Goal: Task Accomplishment & Management: Use online tool/utility

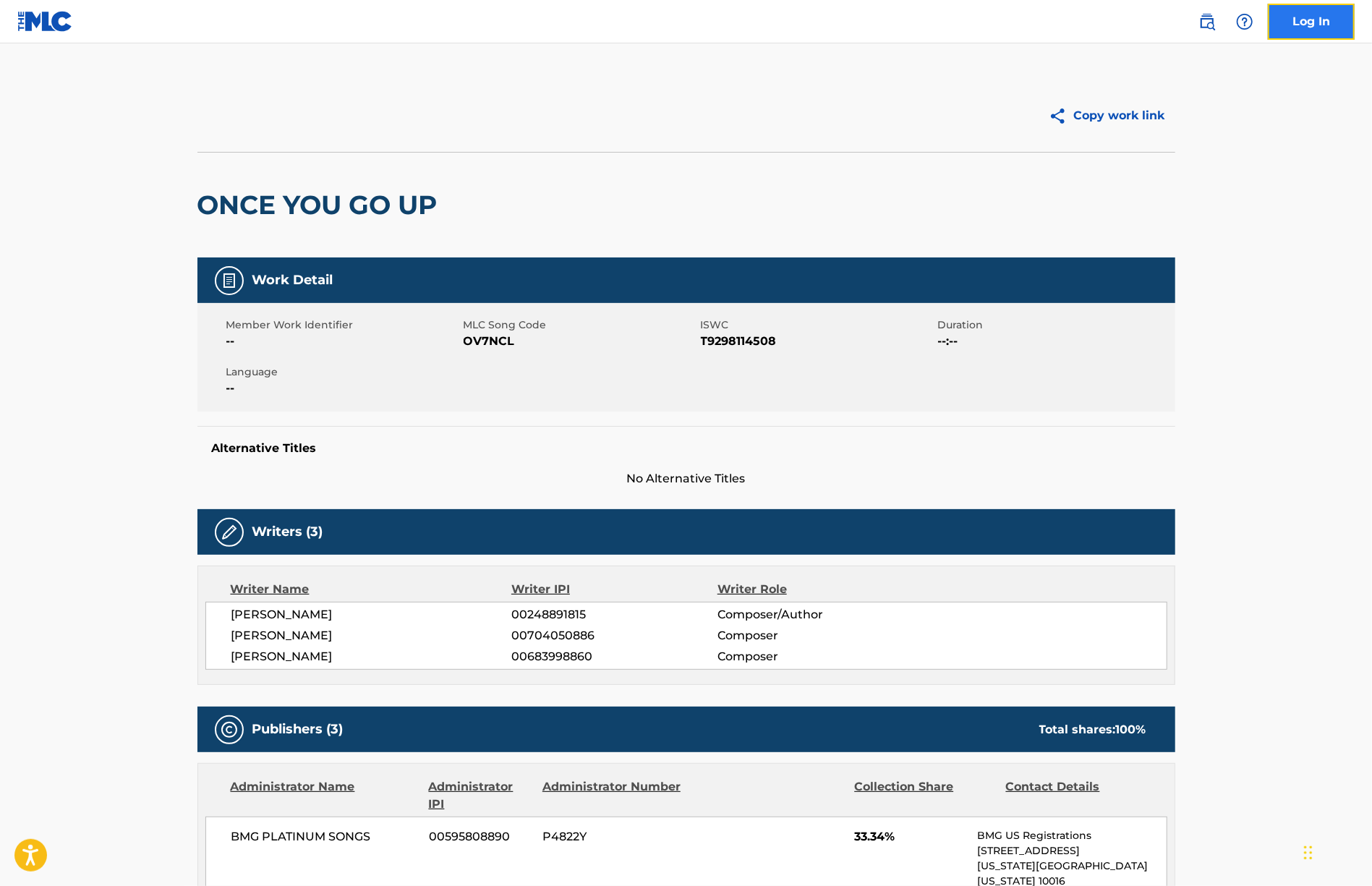
click at [1312, 26] on link "Log In" at bounding box center [1311, 21] width 87 height 36
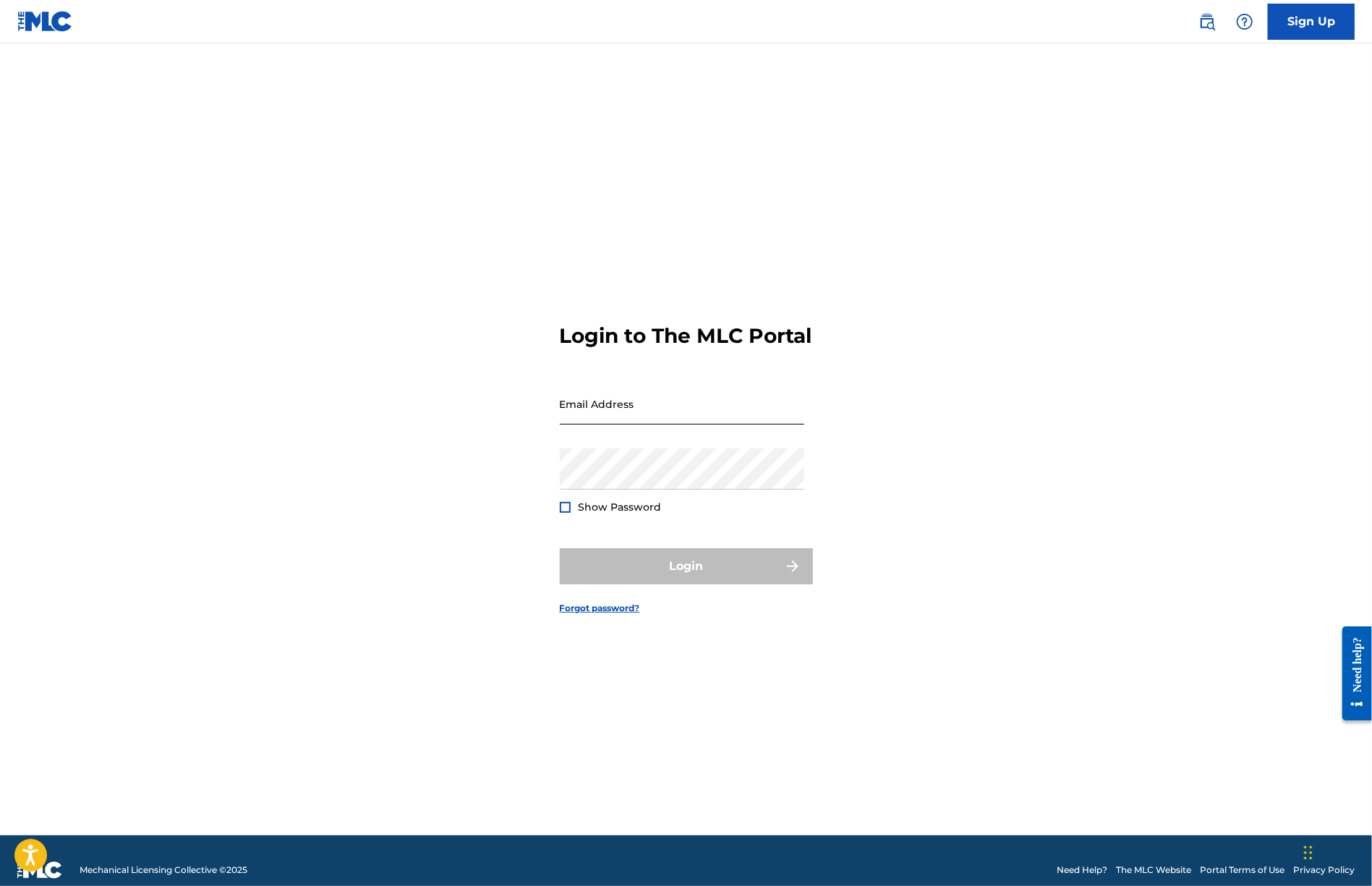
click at [592, 415] on input "Email Address" at bounding box center [681, 404] width 245 height 41
click at [607, 407] on input "Email Address" at bounding box center [681, 404] width 245 height 41
click at [584, 422] on input "Email Address" at bounding box center [681, 404] width 245 height 41
type input "[EMAIL_ADDRESS][DOMAIN_NAME]"
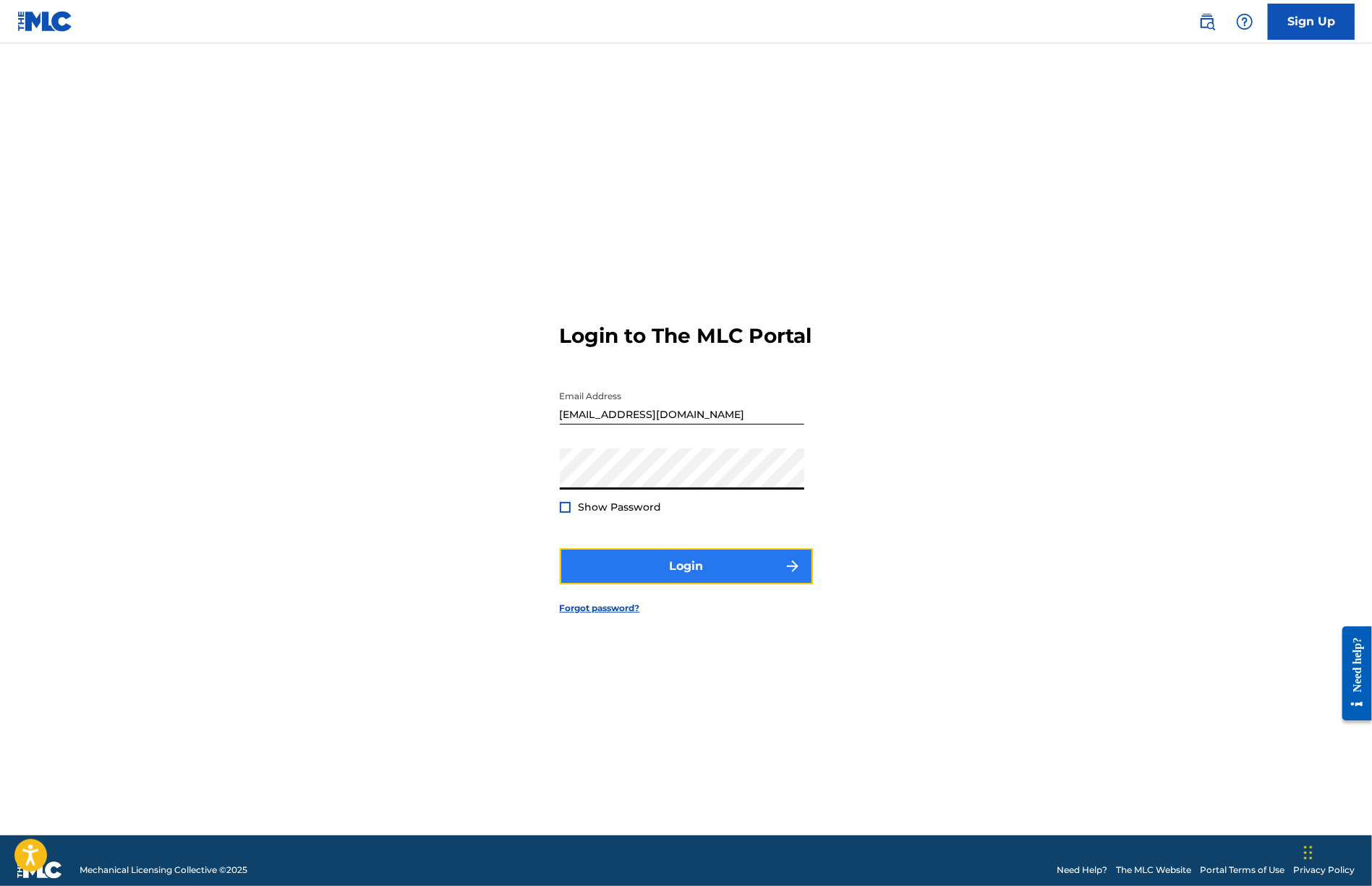
click at [672, 577] on button "Login" at bounding box center [686, 566] width 253 height 36
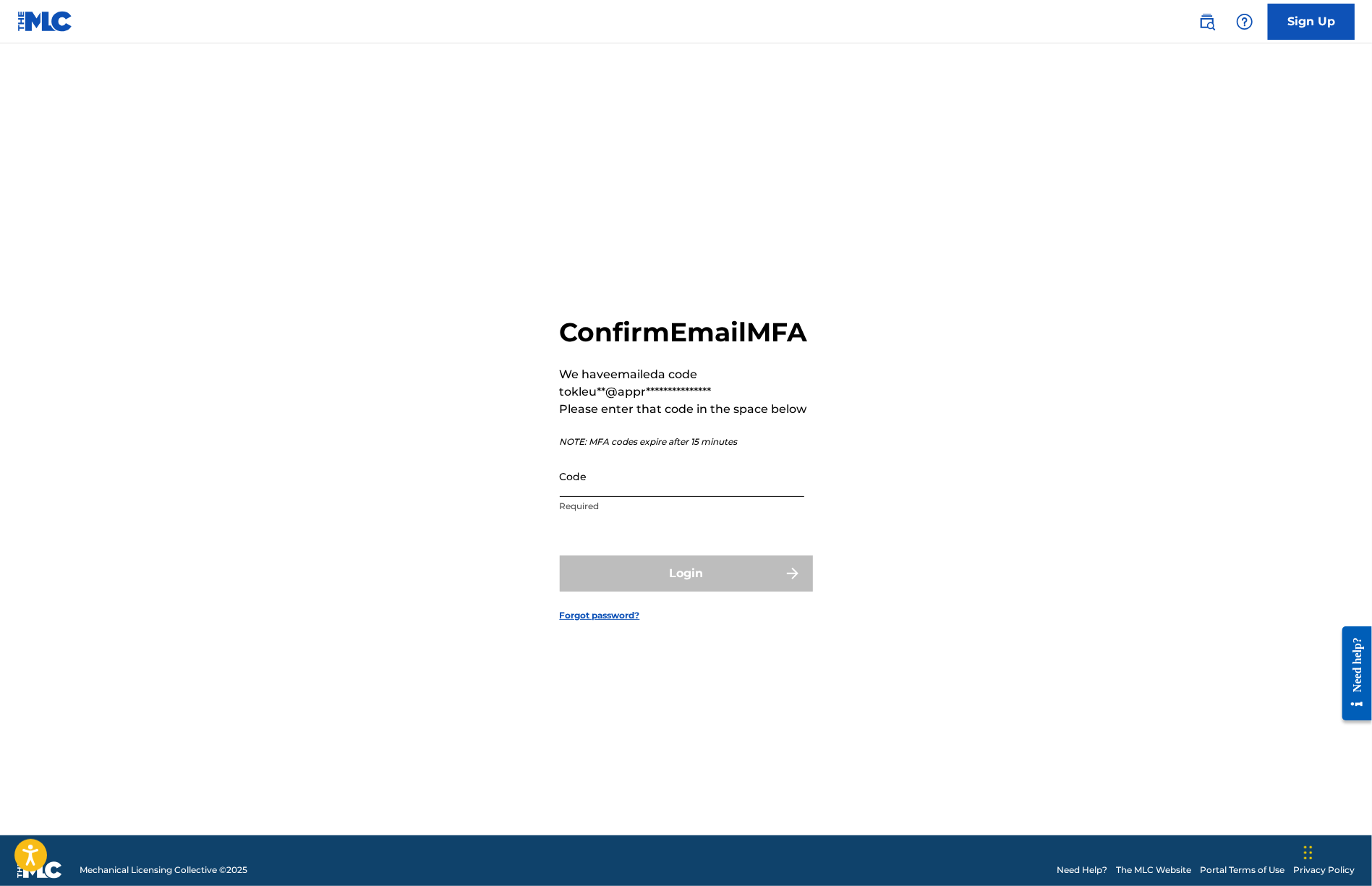
click at [603, 495] on input "Code" at bounding box center [681, 476] width 245 height 41
click at [456, 602] on div "**********" at bounding box center [686, 457] width 1013 height 756
drag, startPoint x: 589, startPoint y: 497, endPoint x: 580, endPoint y: 500, distance: 9.5
click at [583, 497] on input "Code" at bounding box center [681, 476] width 245 height 41
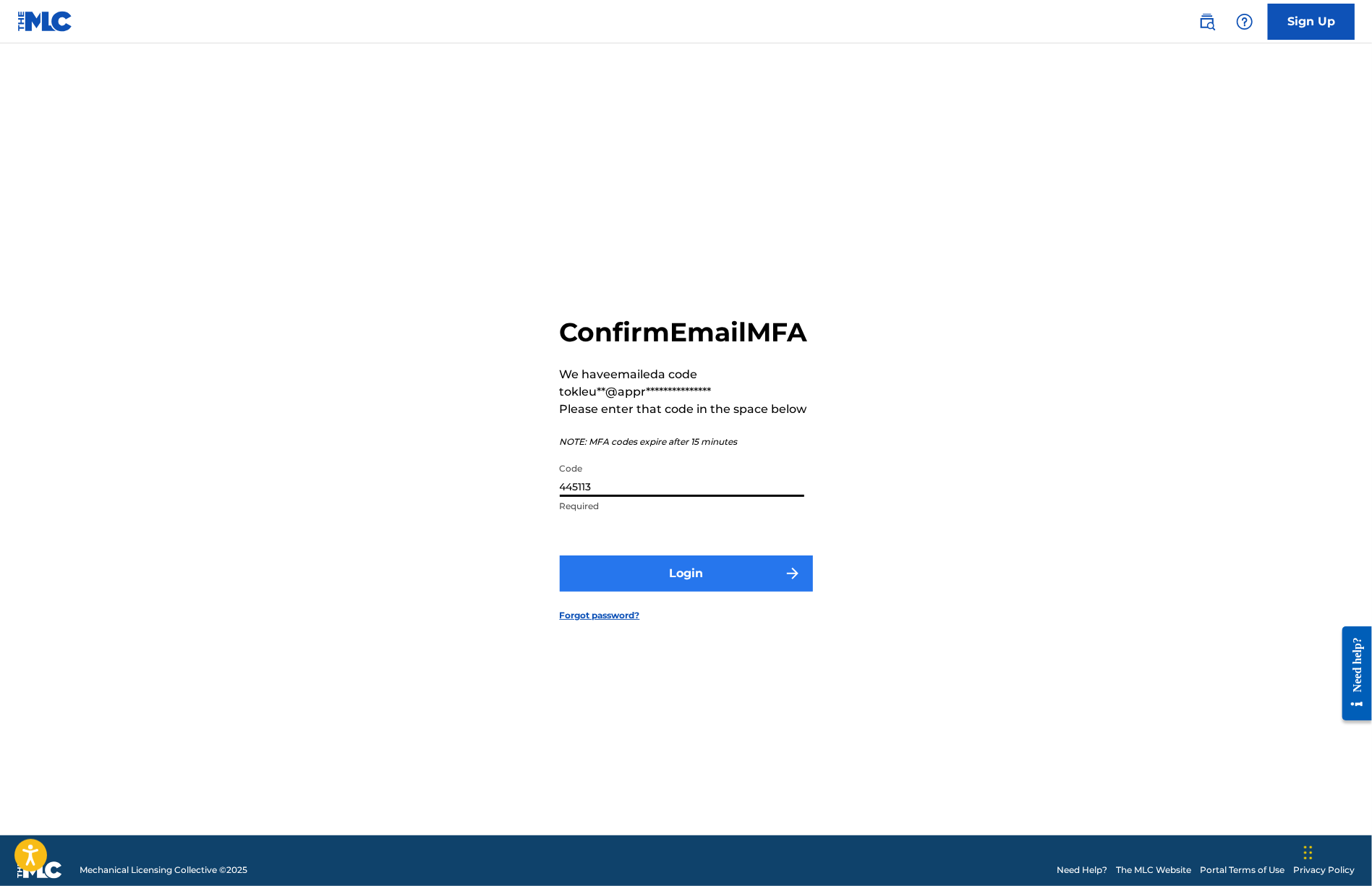
type input "445113"
click at [709, 592] on button "Login" at bounding box center [686, 574] width 253 height 36
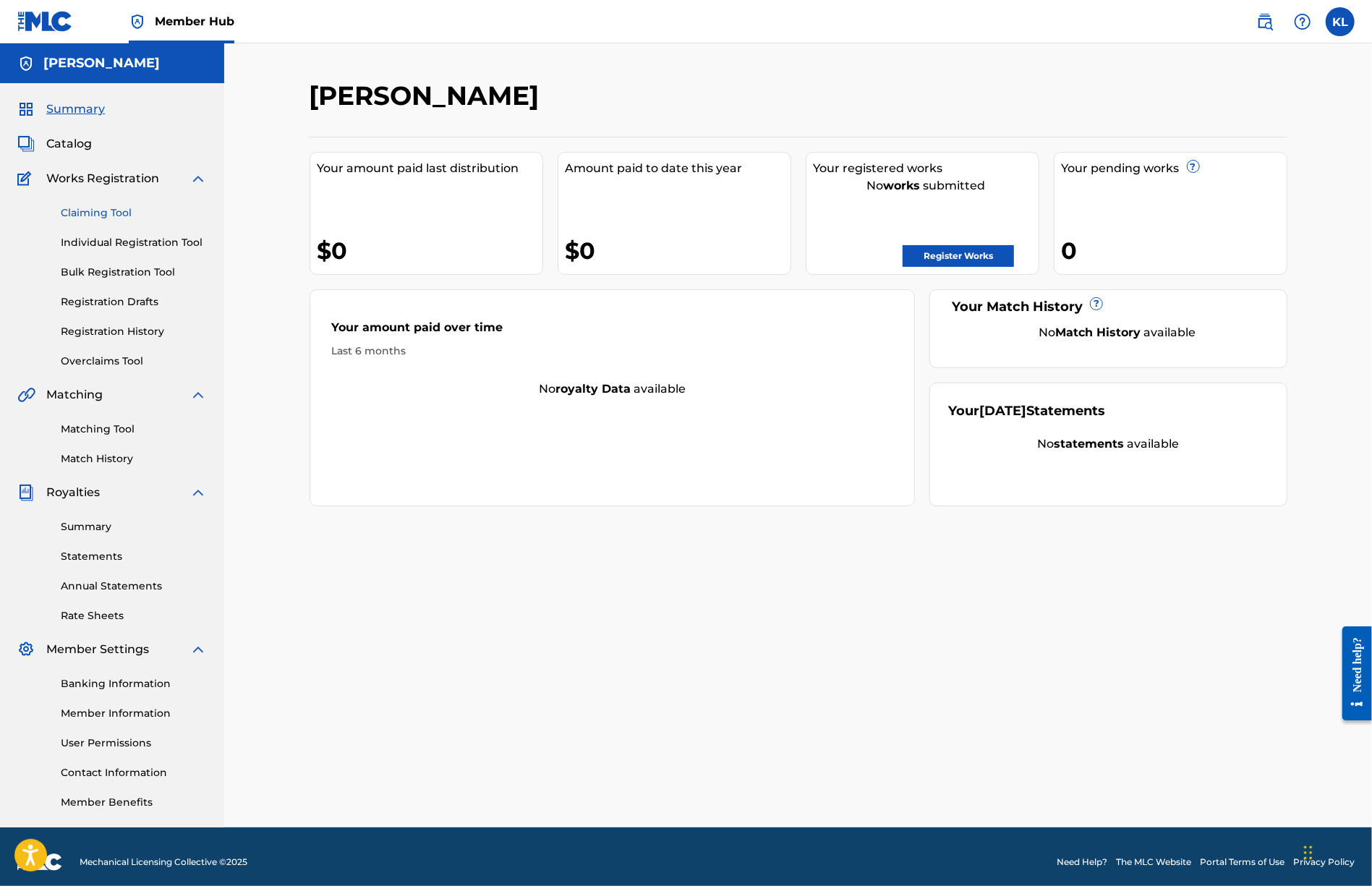
click at [103, 209] on link "Claiming Tool" at bounding box center [133, 213] width 146 height 15
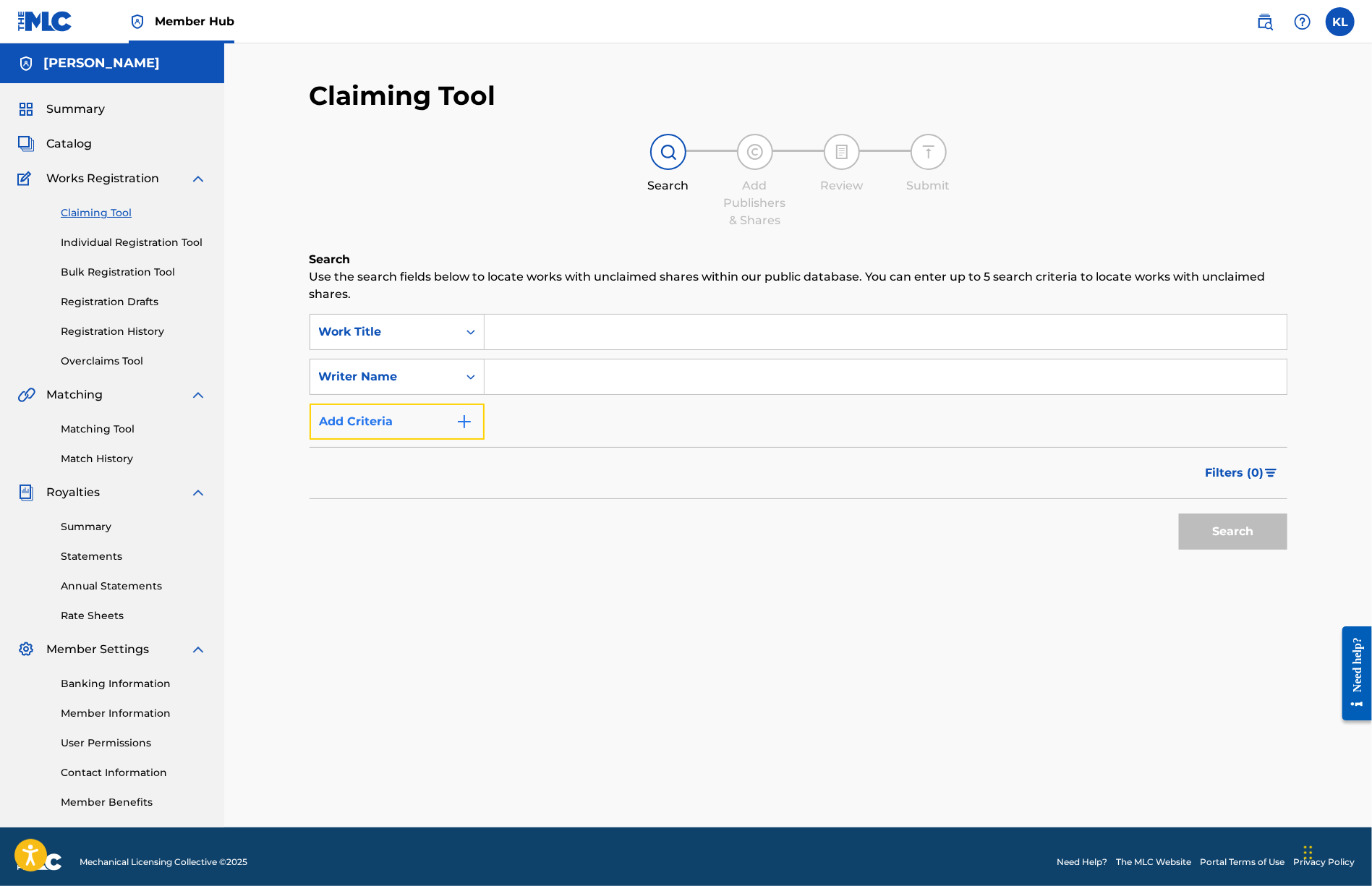
click at [469, 424] on img "Search Form" at bounding box center [464, 421] width 17 height 17
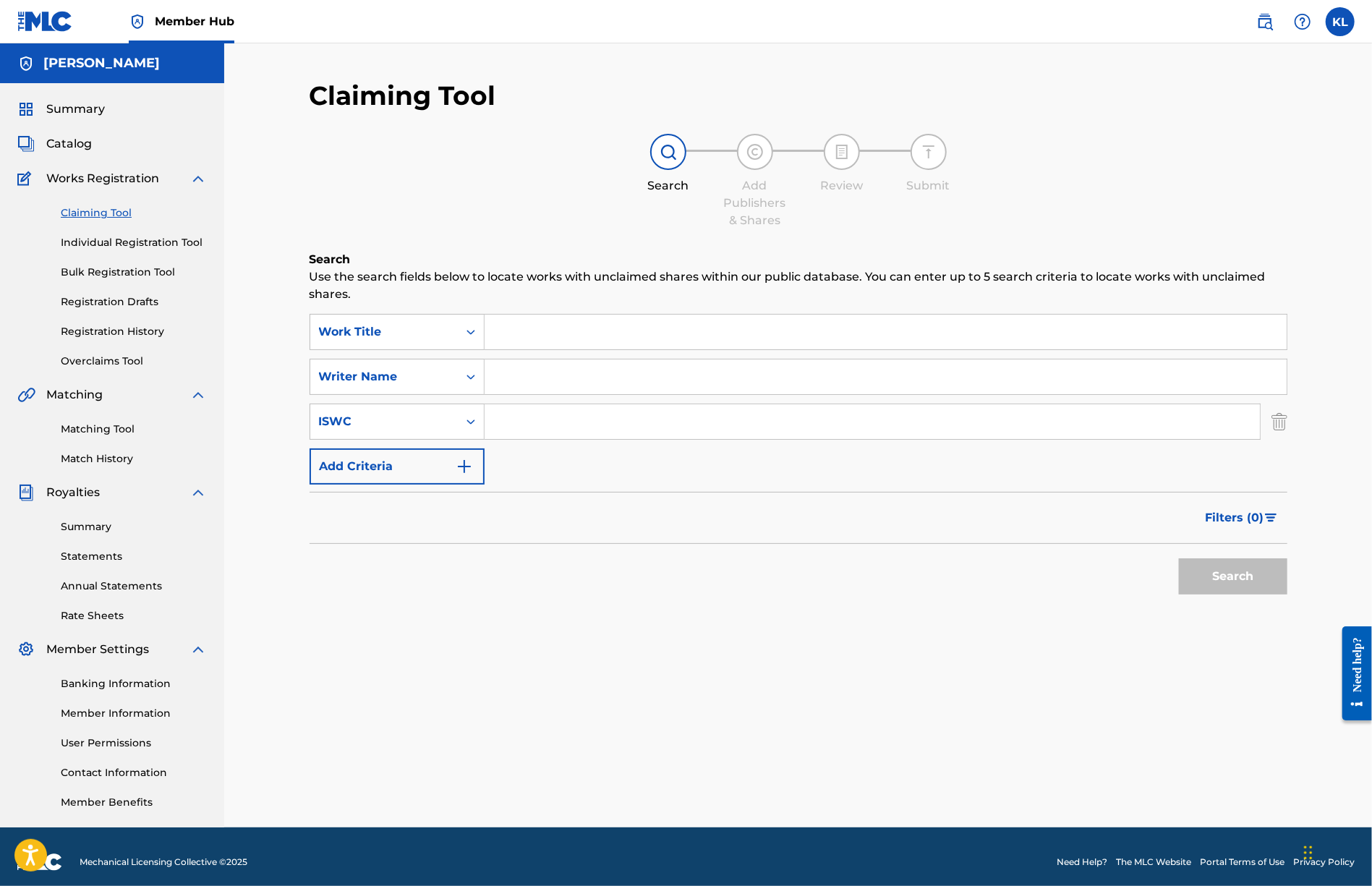
click at [550, 341] on input "Search Form" at bounding box center [886, 332] width 803 height 35
click at [527, 332] on input "Search Form" at bounding box center [886, 332] width 803 height 35
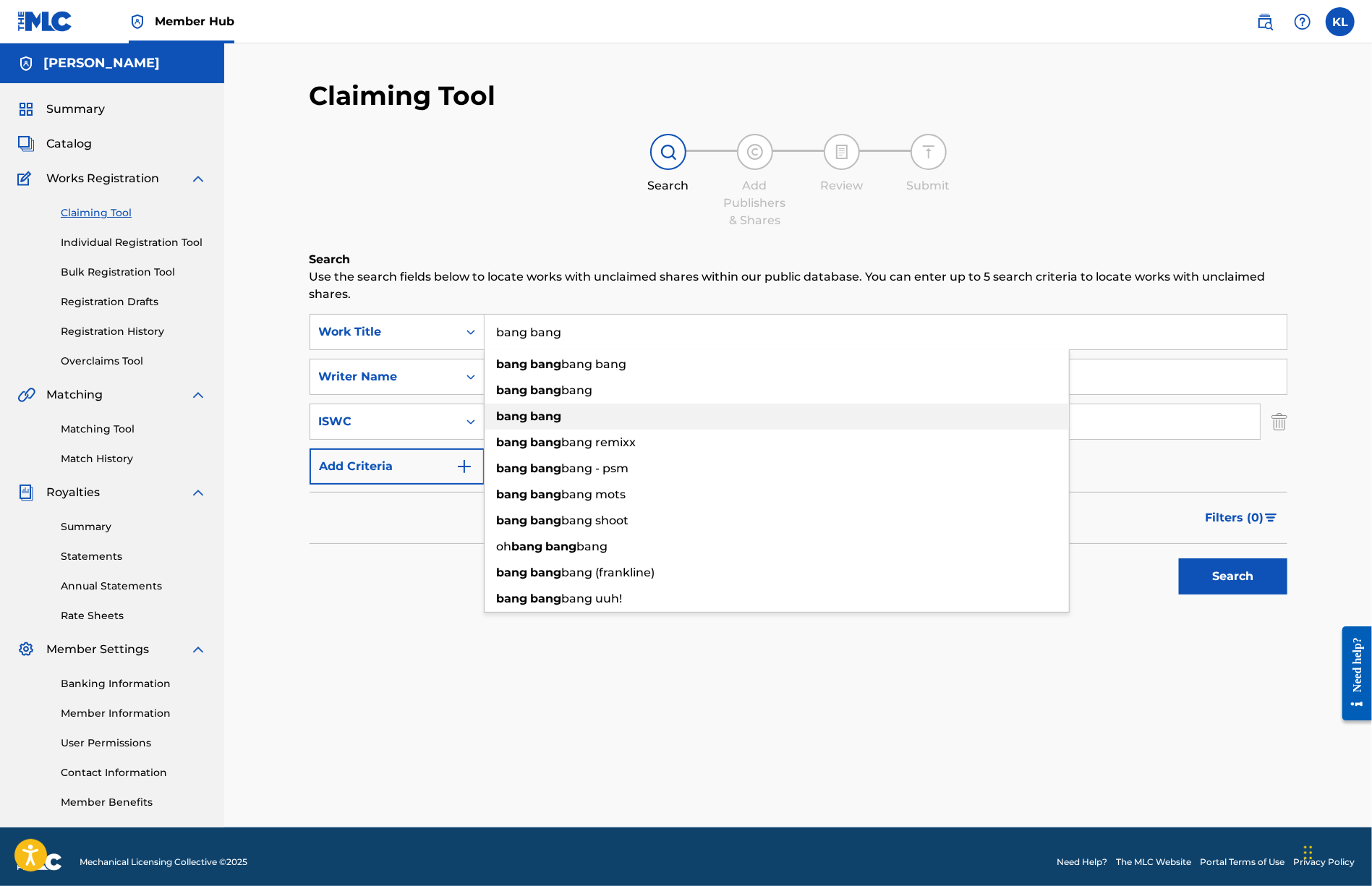
type input "bang bang"
click at [515, 413] on strong "bang" at bounding box center [513, 416] width 31 height 14
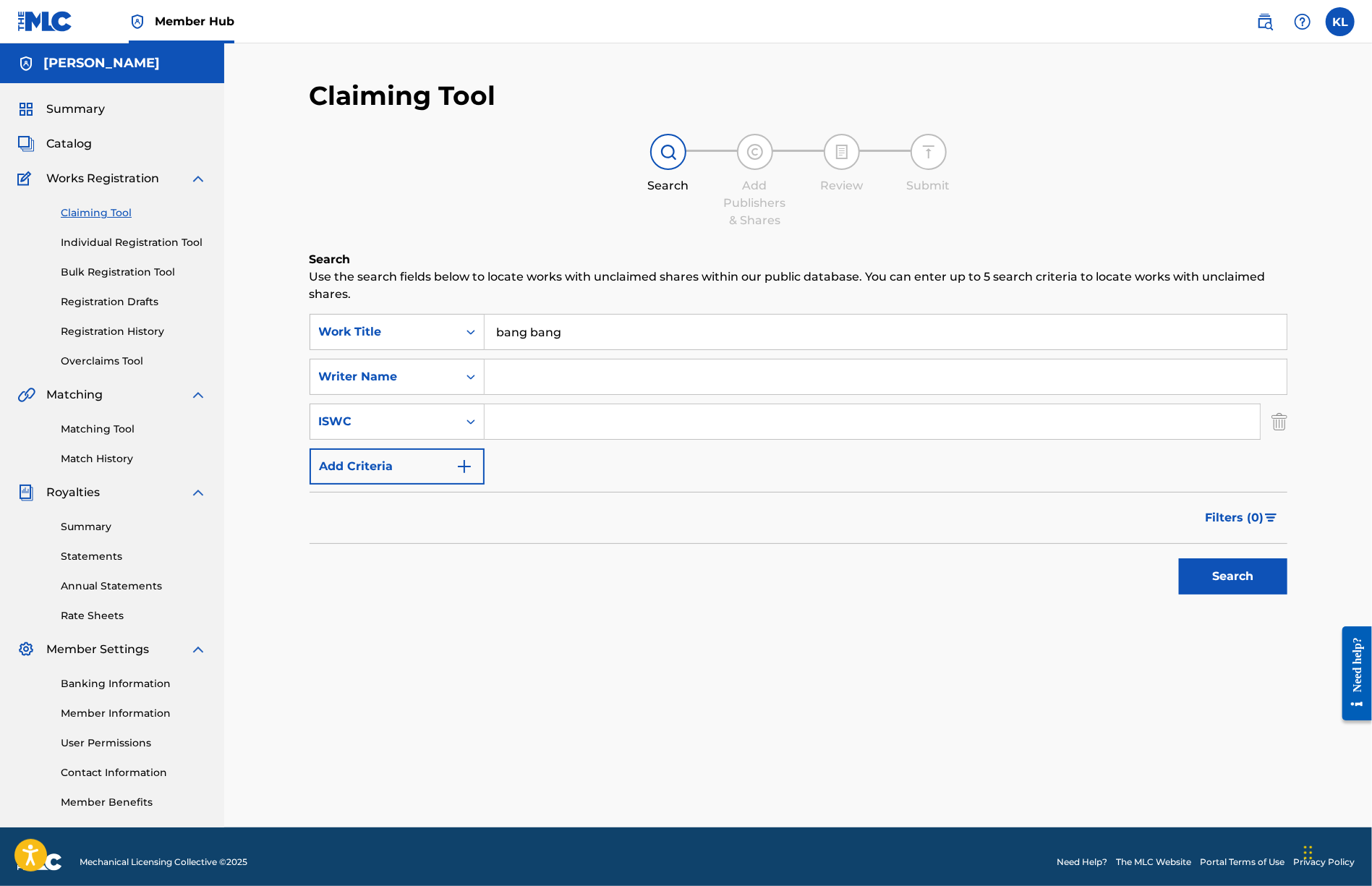
click at [557, 371] on input "Search Form" at bounding box center [886, 377] width 803 height 35
type input "[PERSON_NAME]"
click at [1220, 581] on button "Search" at bounding box center [1234, 577] width 109 height 36
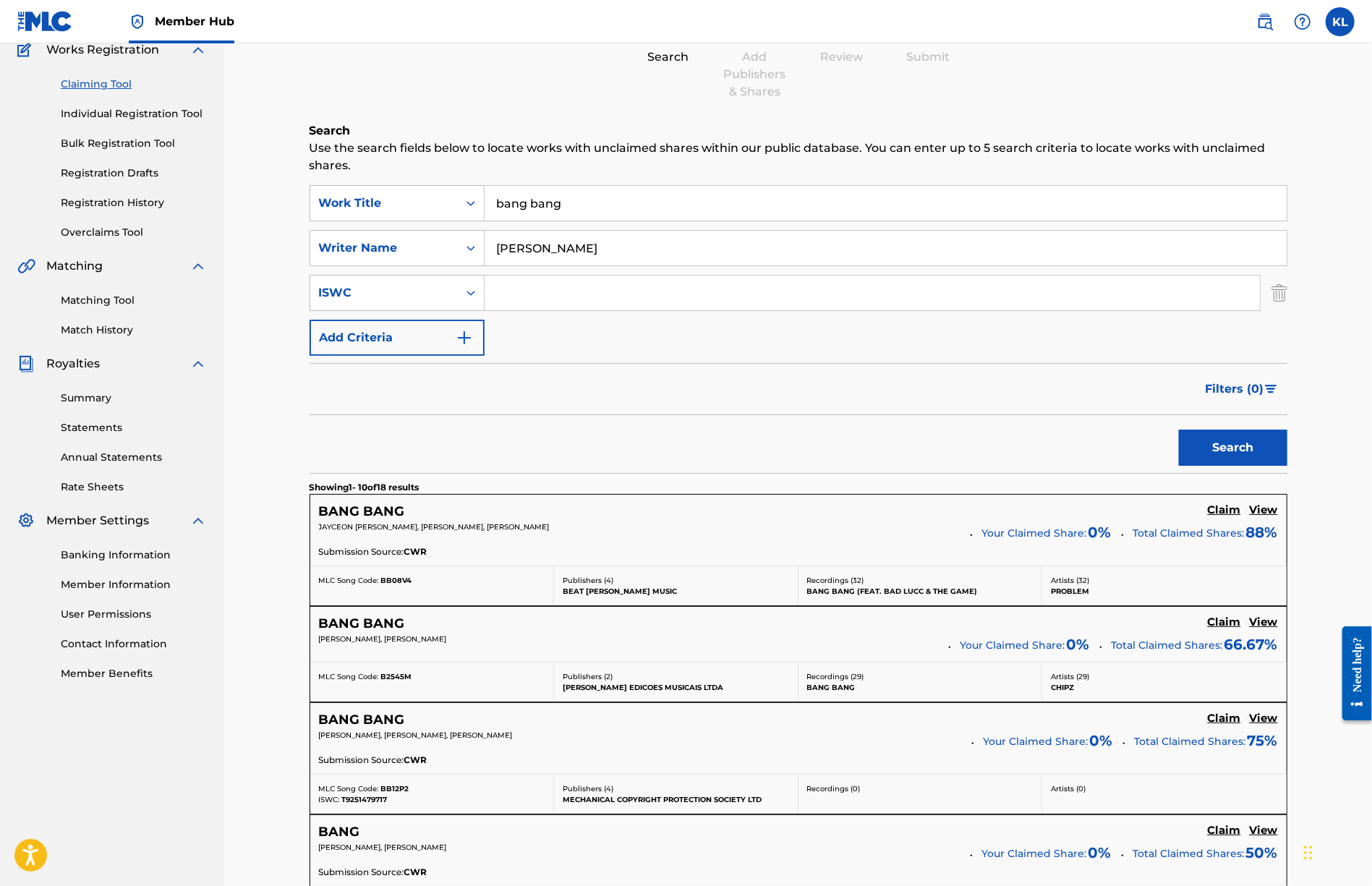
scroll to position [145, 0]
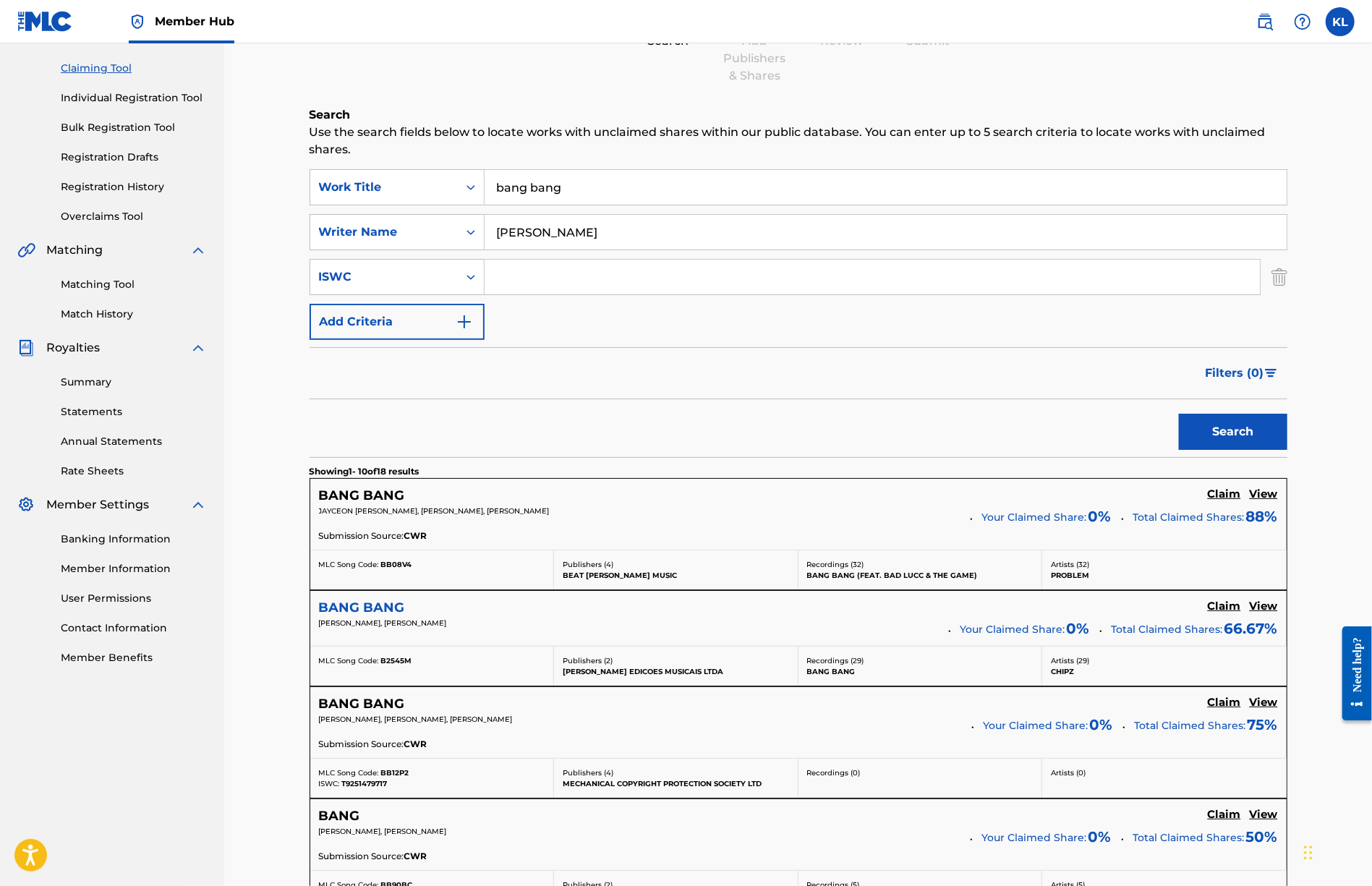
click at [356, 604] on h5 "BANG BANG" at bounding box center [362, 608] width 86 height 16
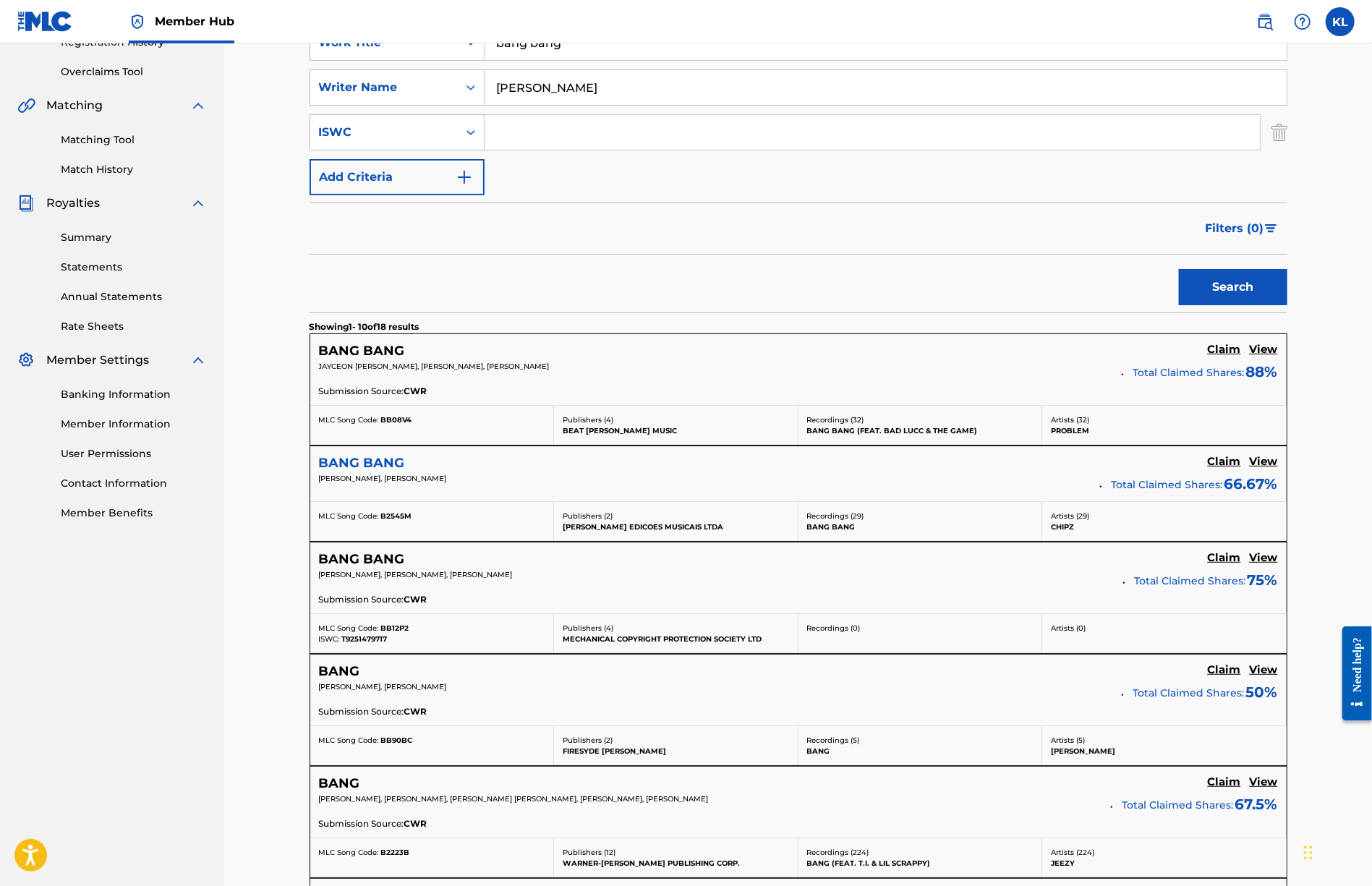
click at [376, 461] on h5 "BANG BANG" at bounding box center [362, 463] width 86 height 16
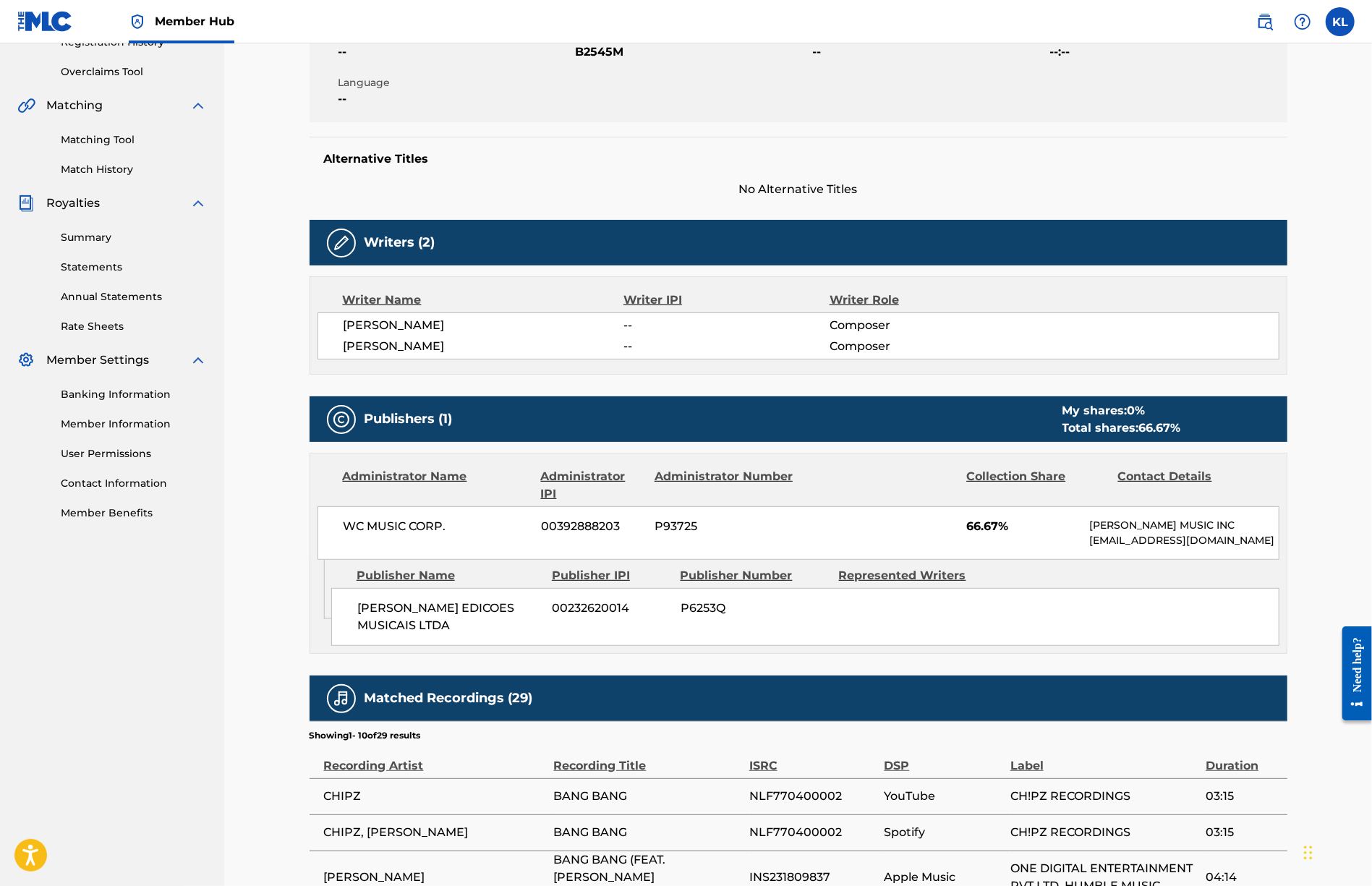
scroll to position [145, 0]
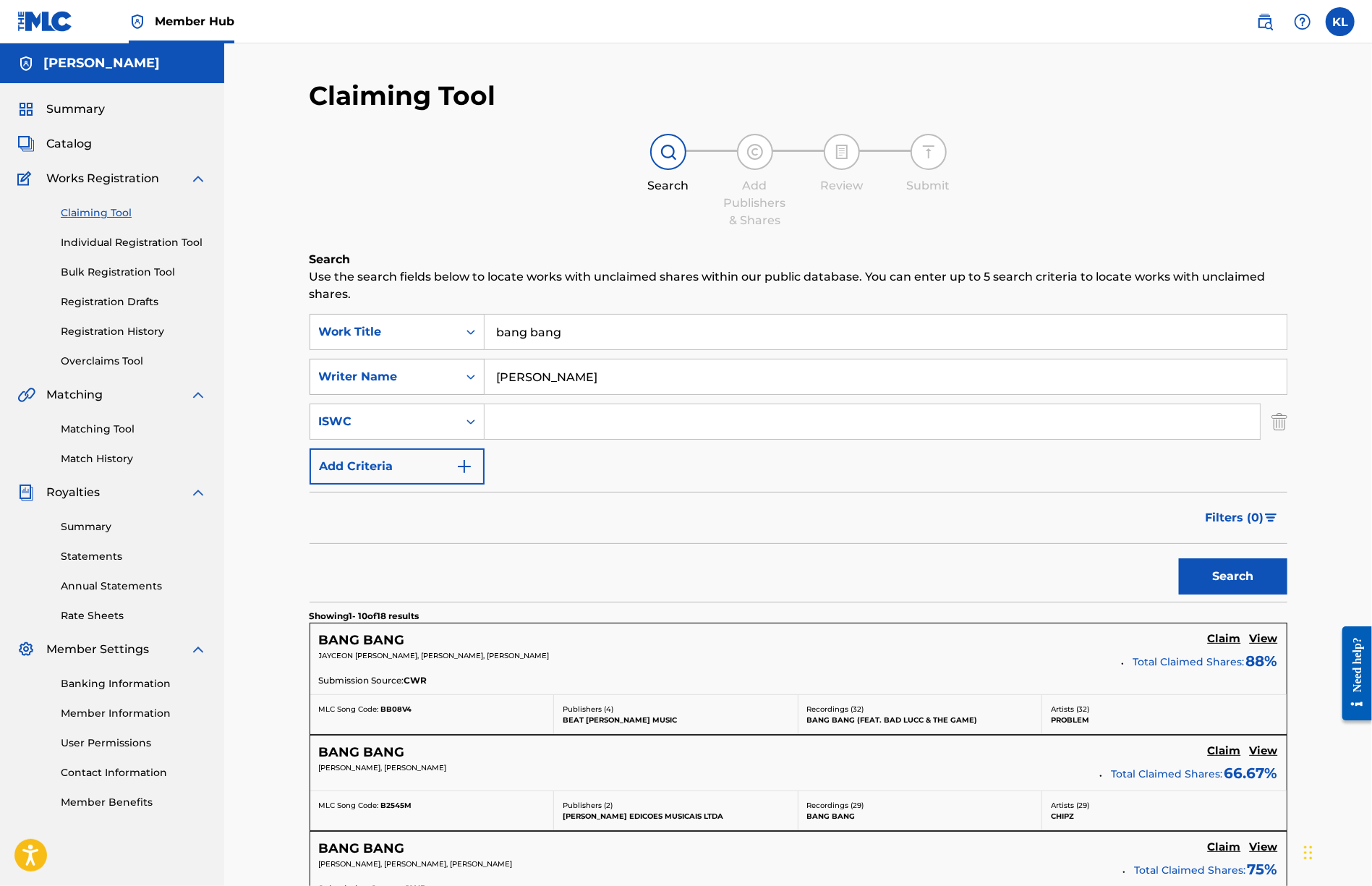
drag, startPoint x: 544, startPoint y: 383, endPoint x: 426, endPoint y: 363, distance: 119.7
click at [428, 363] on div "SearchWithCriteriad354db04-6480-4ad2-98d7-361e25a13667 Writer Name [PERSON_NAME]" at bounding box center [798, 377] width 978 height 36
type input "[PERSON_NAME]"
click at [1179, 559] on button "Search" at bounding box center [1234, 577] width 109 height 36
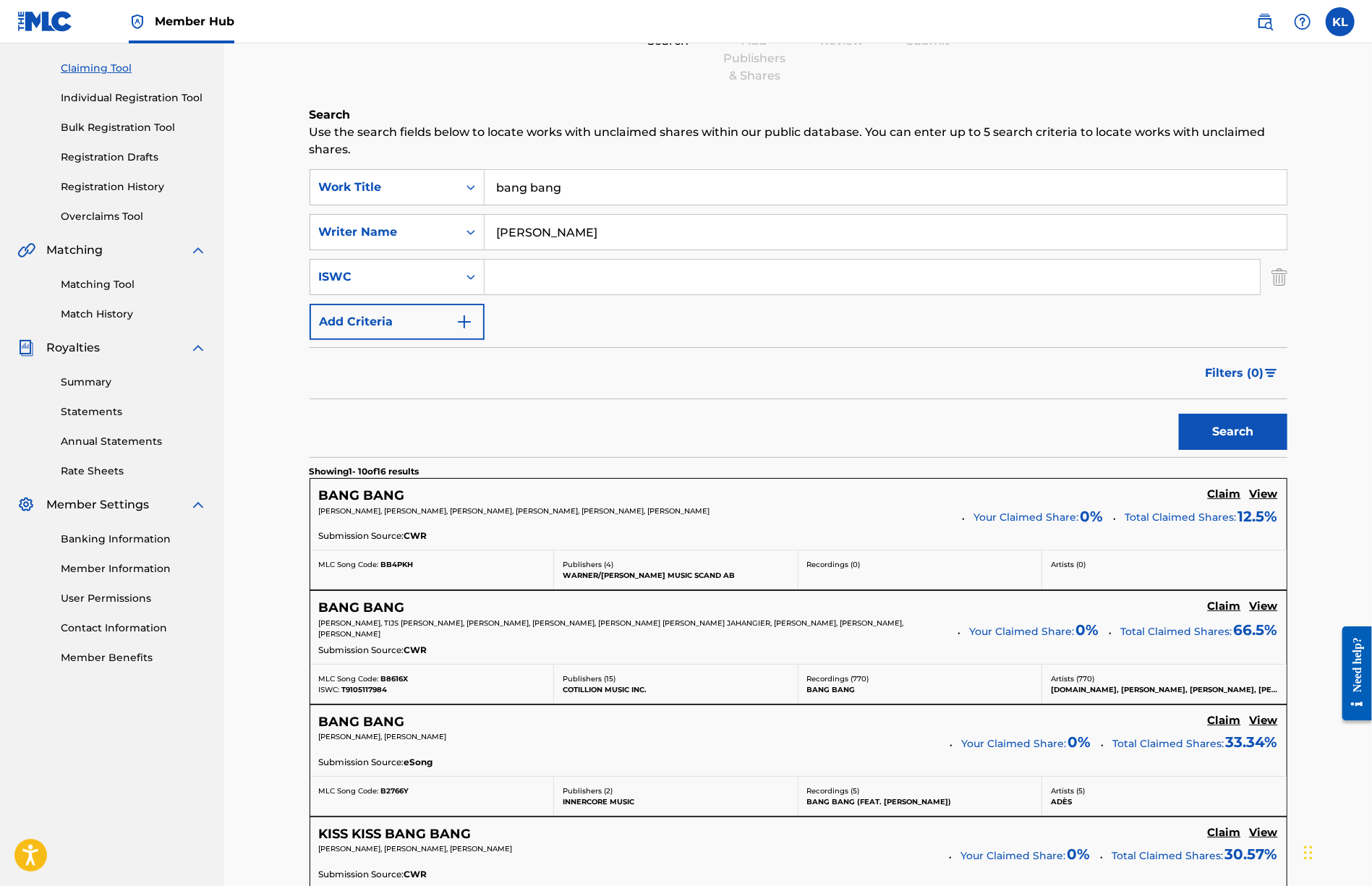
scroll to position [289, 0]
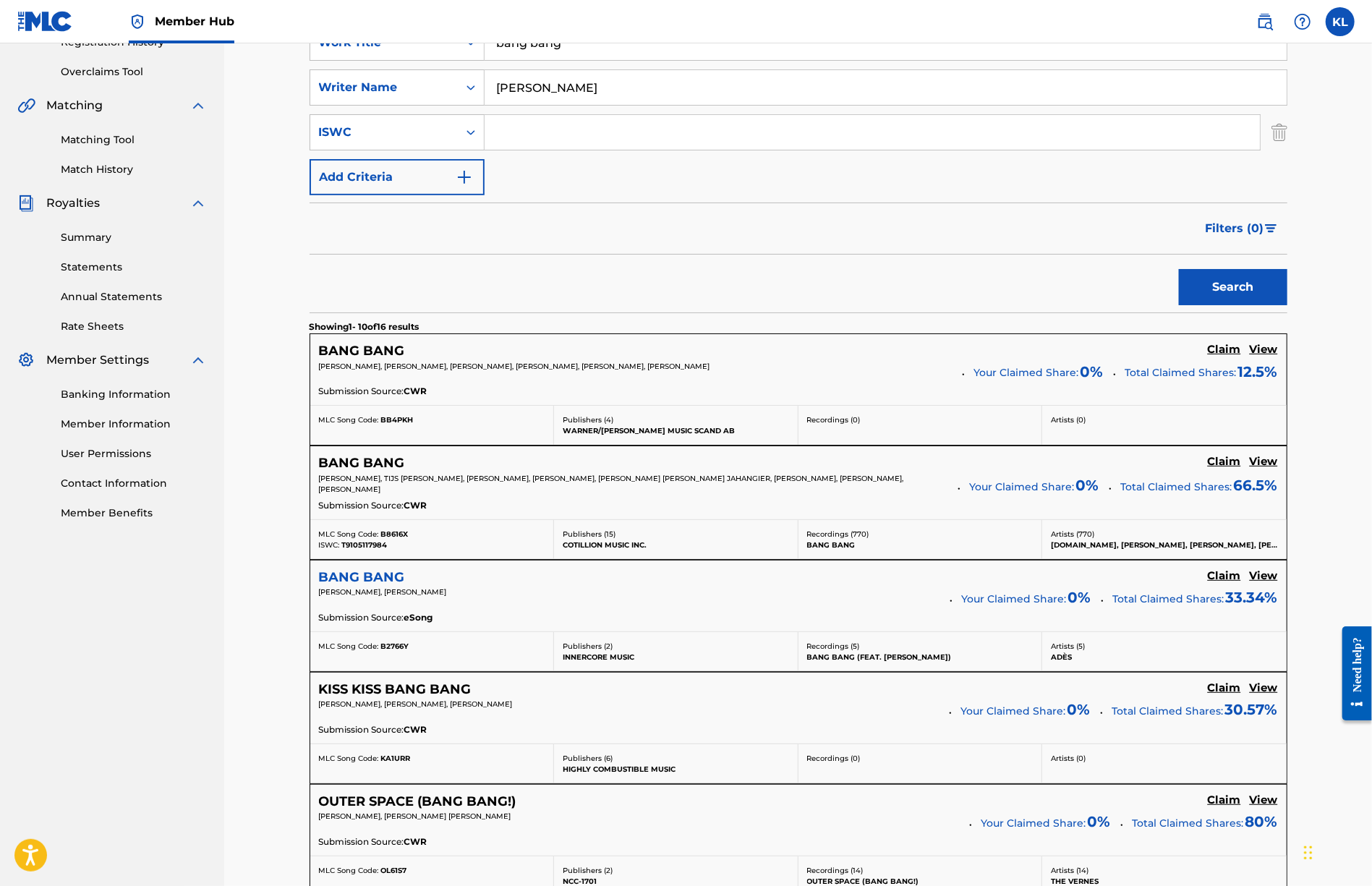
click at [370, 575] on h5 "BANG BANG" at bounding box center [362, 578] width 86 height 16
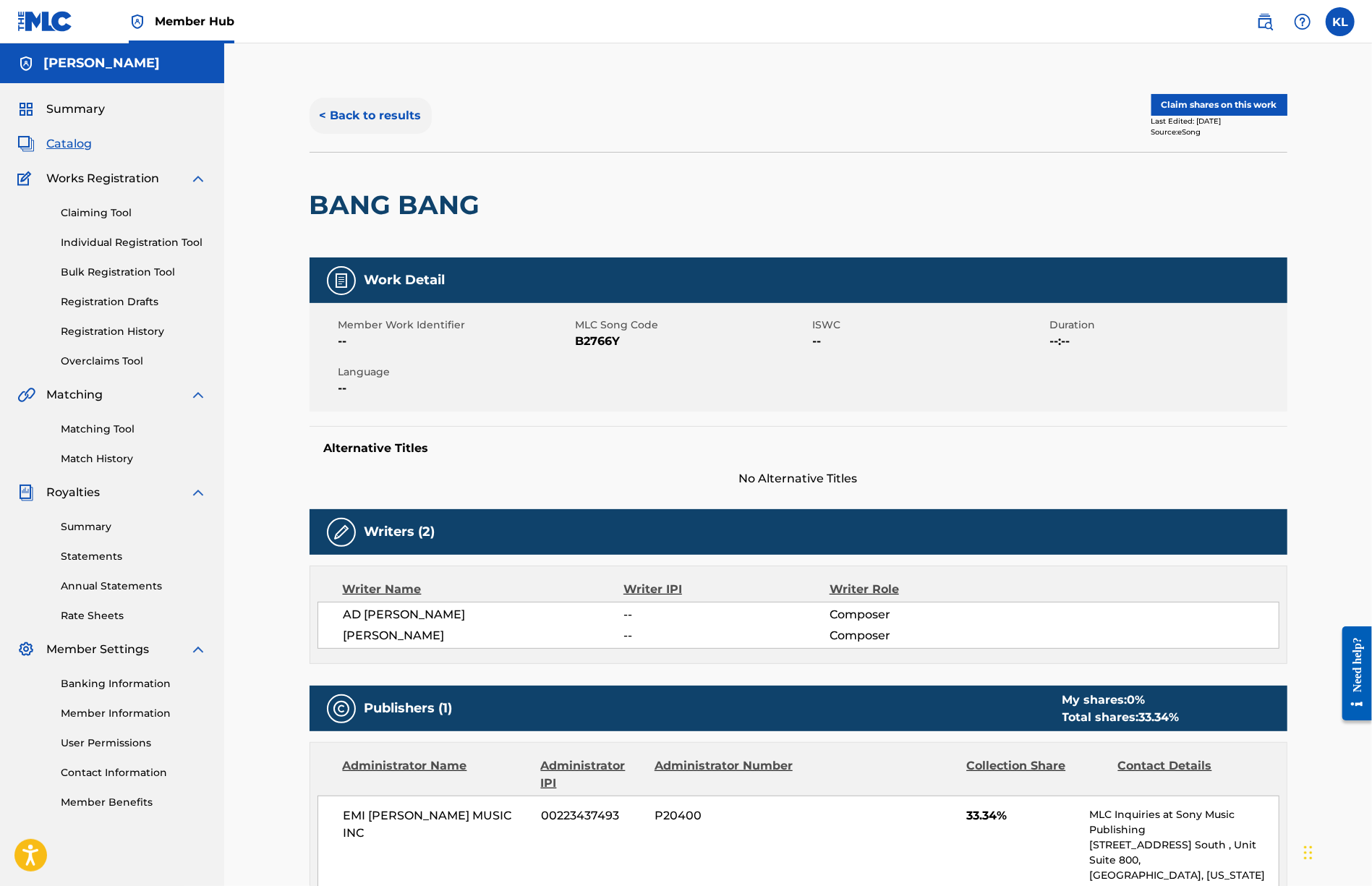
click at [395, 116] on button "< Back to results" at bounding box center [371, 116] width 122 height 36
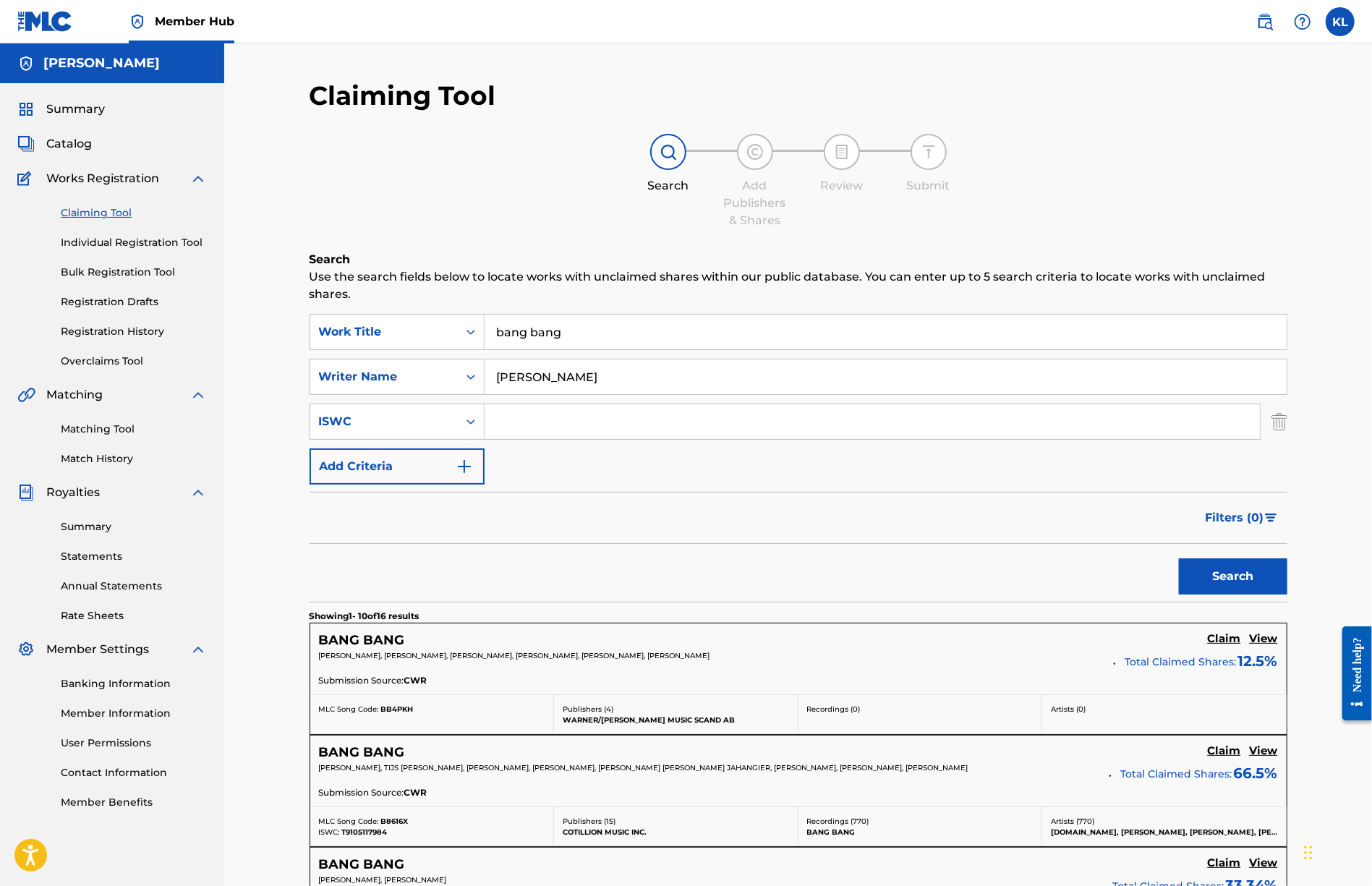
drag, startPoint x: 546, startPoint y: 377, endPoint x: 245, endPoint y: 364, distance: 301.3
type input "[PERSON_NAME]"
click at [1231, 580] on button "Search" at bounding box center [1234, 577] width 109 height 36
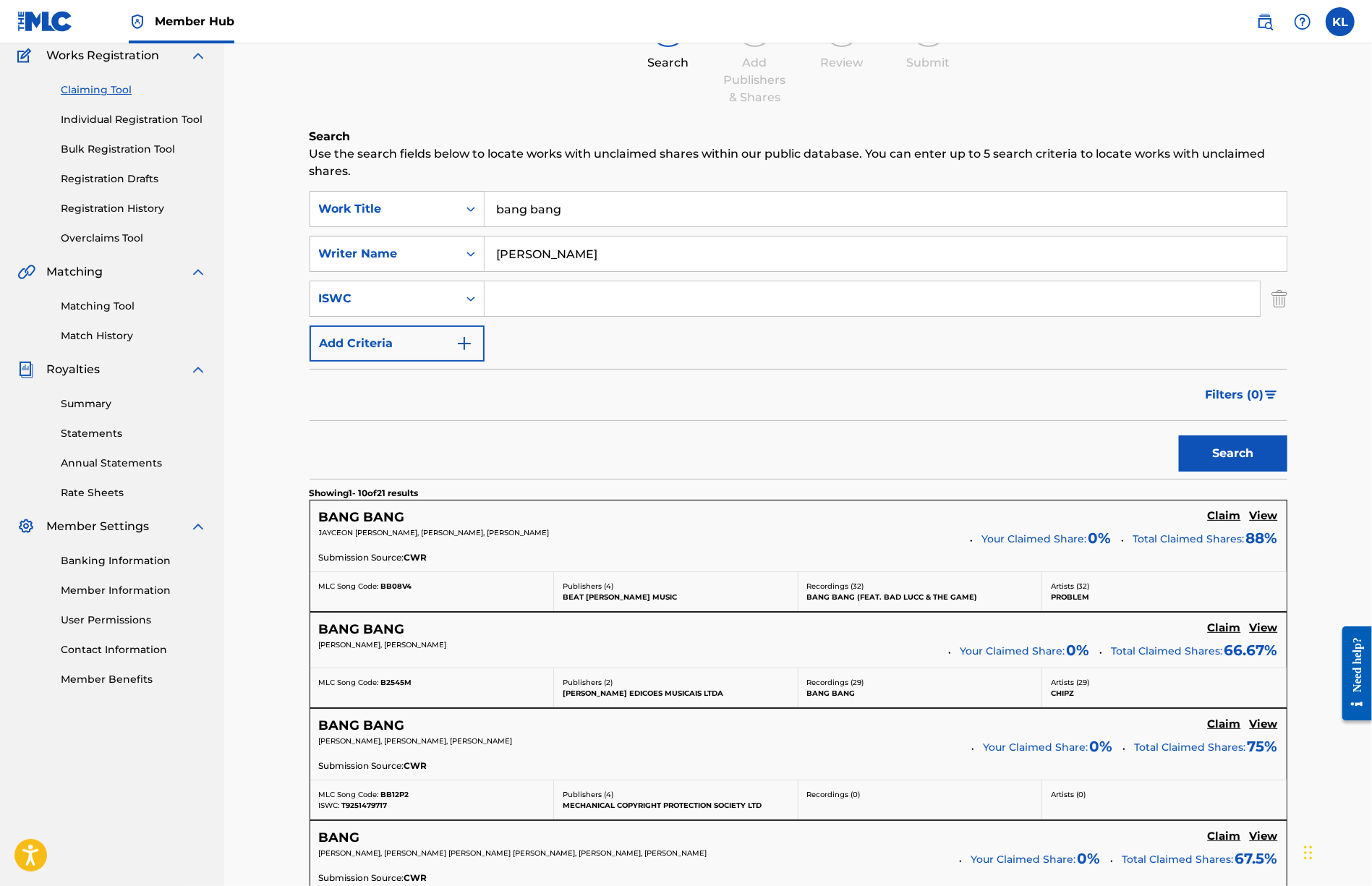
scroll to position [145, 0]
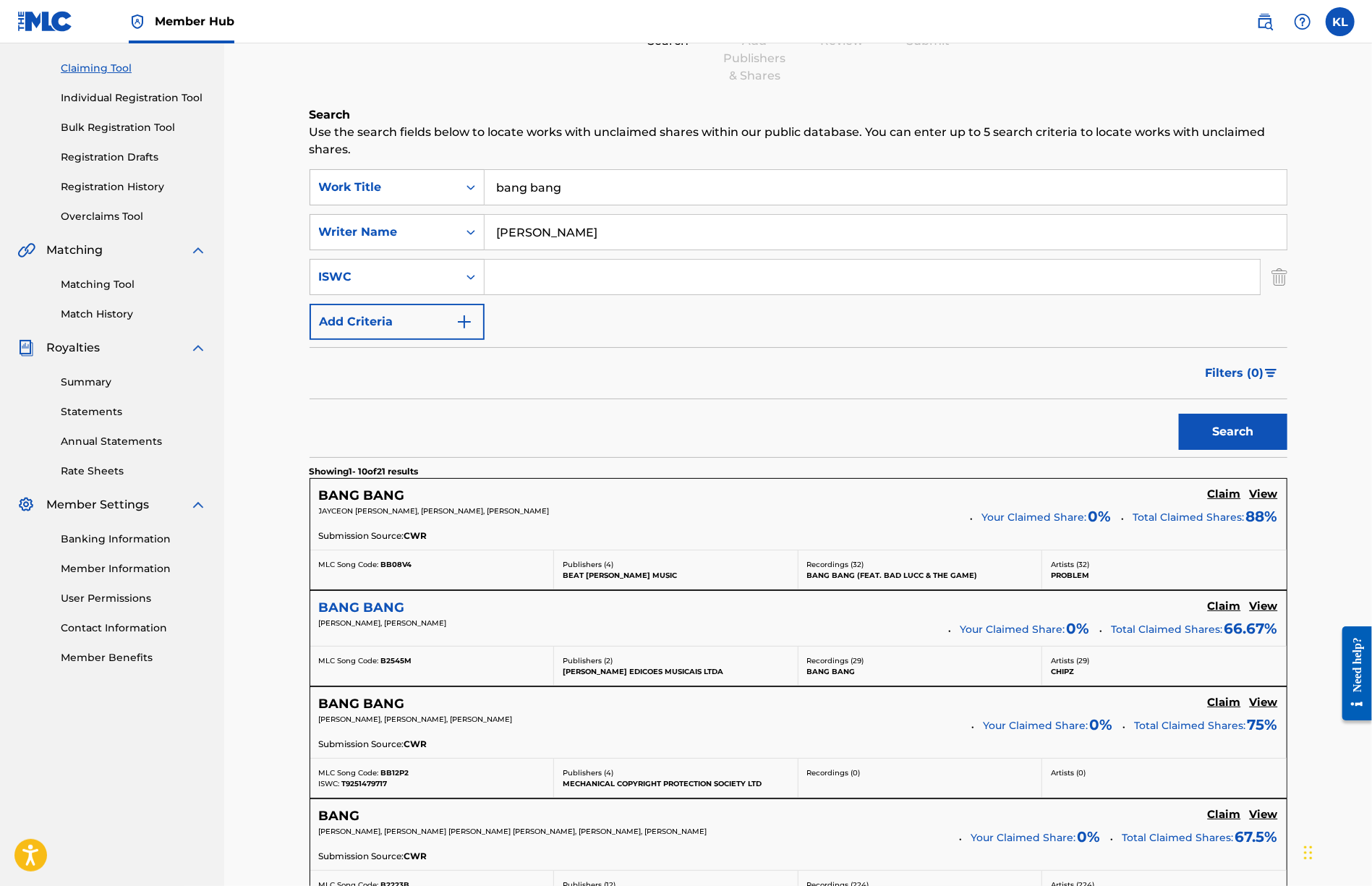
click at [379, 604] on h5 "BANG BANG" at bounding box center [362, 608] width 86 height 16
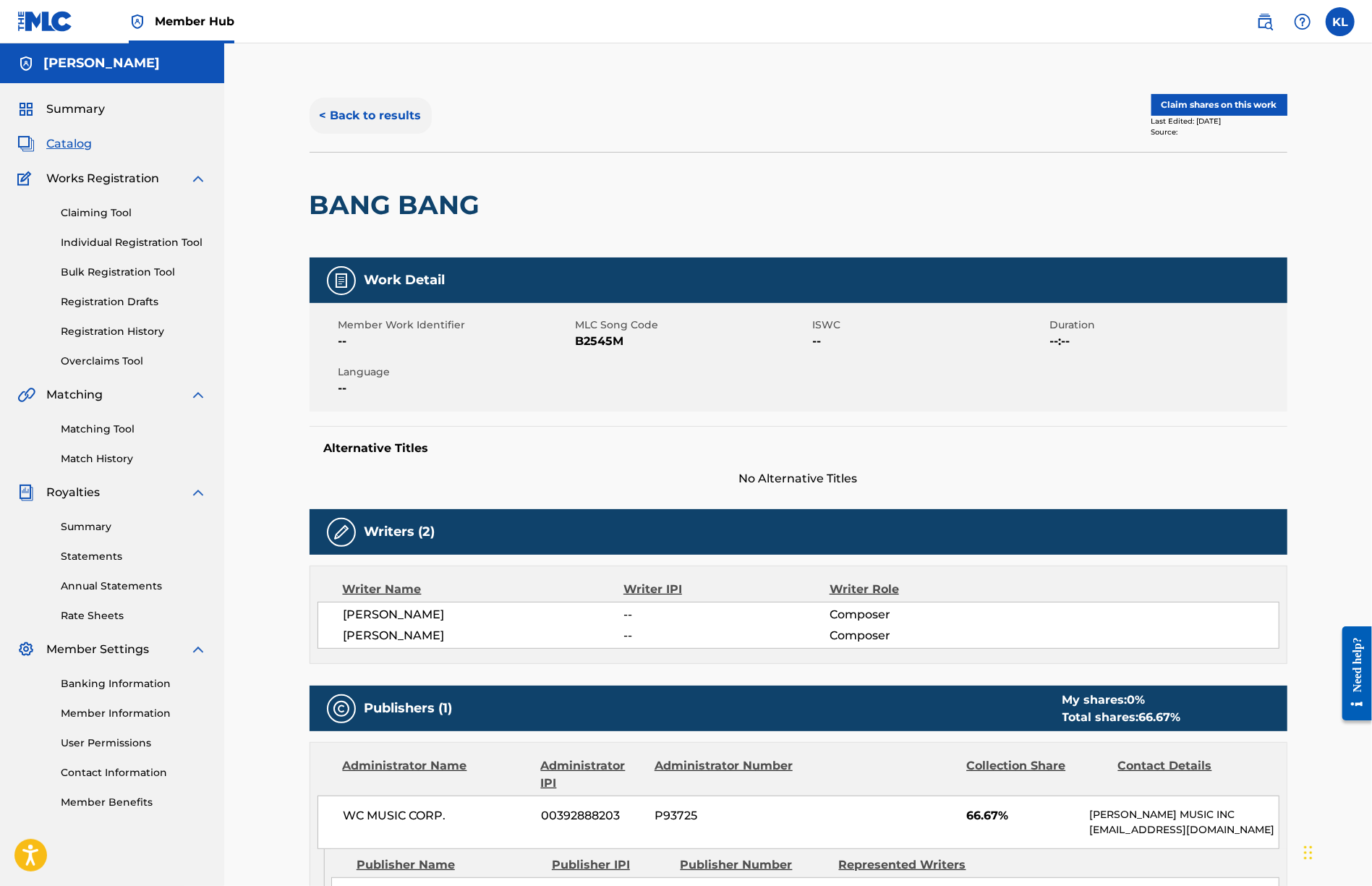
click at [380, 110] on button "< Back to results" at bounding box center [371, 116] width 122 height 36
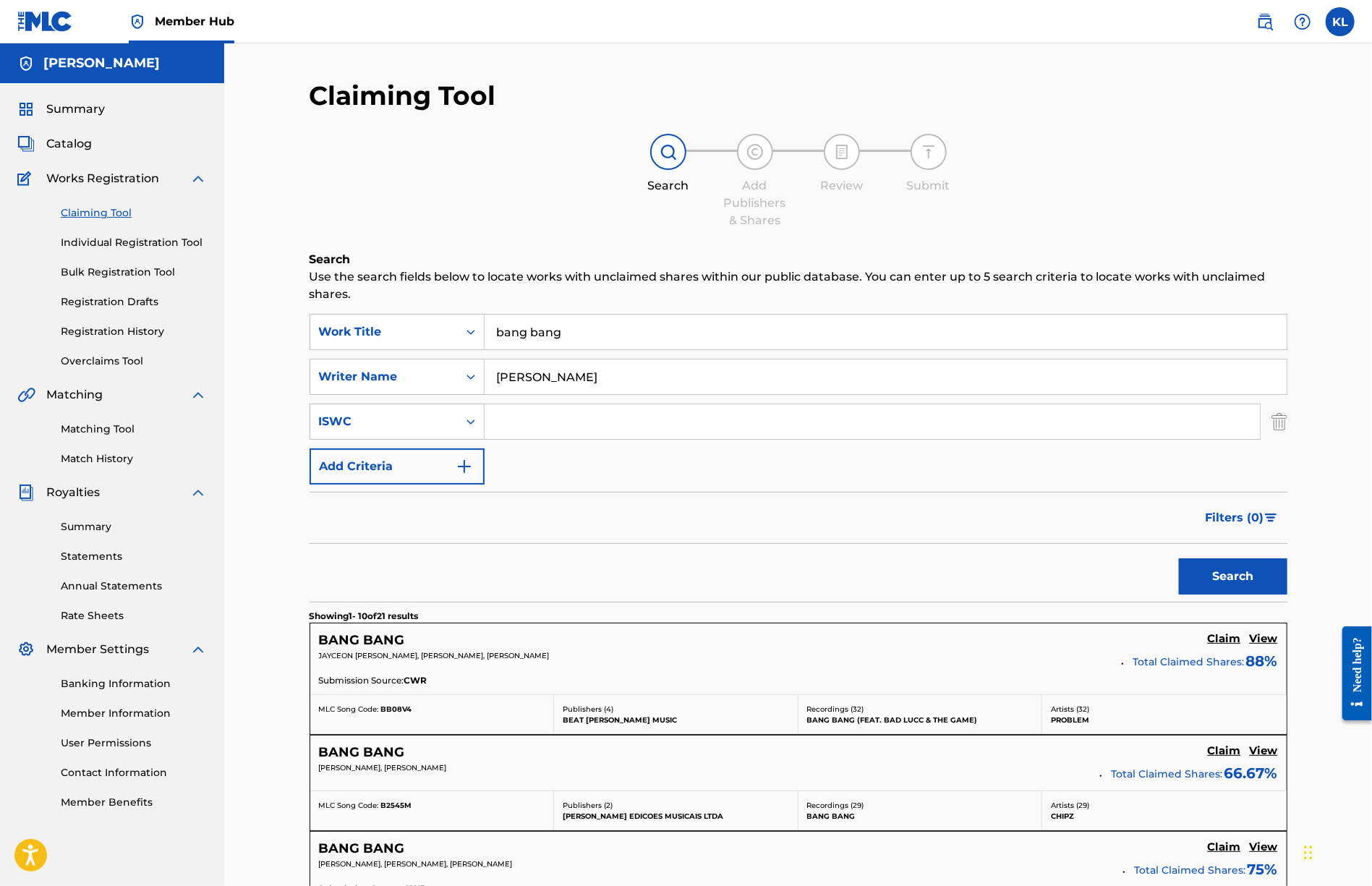
scroll to position [145, 0]
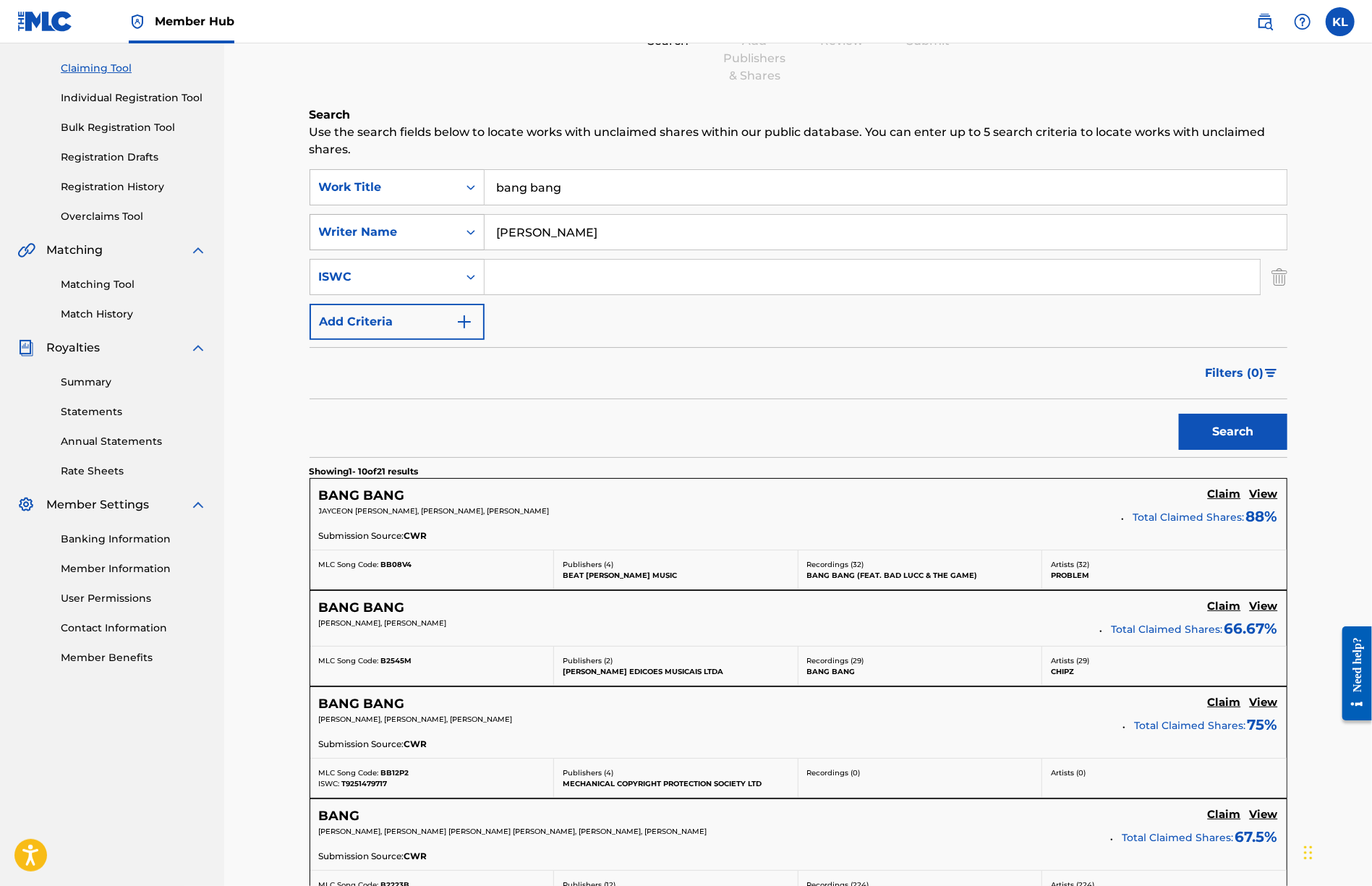
drag, startPoint x: 497, startPoint y: 233, endPoint x: 410, endPoint y: 233, distance: 87.0
click at [411, 233] on div "SearchWithCriteriad354db04-6480-4ad2-98d7-361e25a13667 Writer Name [PERSON_NAME]" at bounding box center [798, 232] width 978 height 36
type input "g"
type input "[PERSON_NAME]"
click at [1179, 414] on button "Search" at bounding box center [1234, 432] width 109 height 36
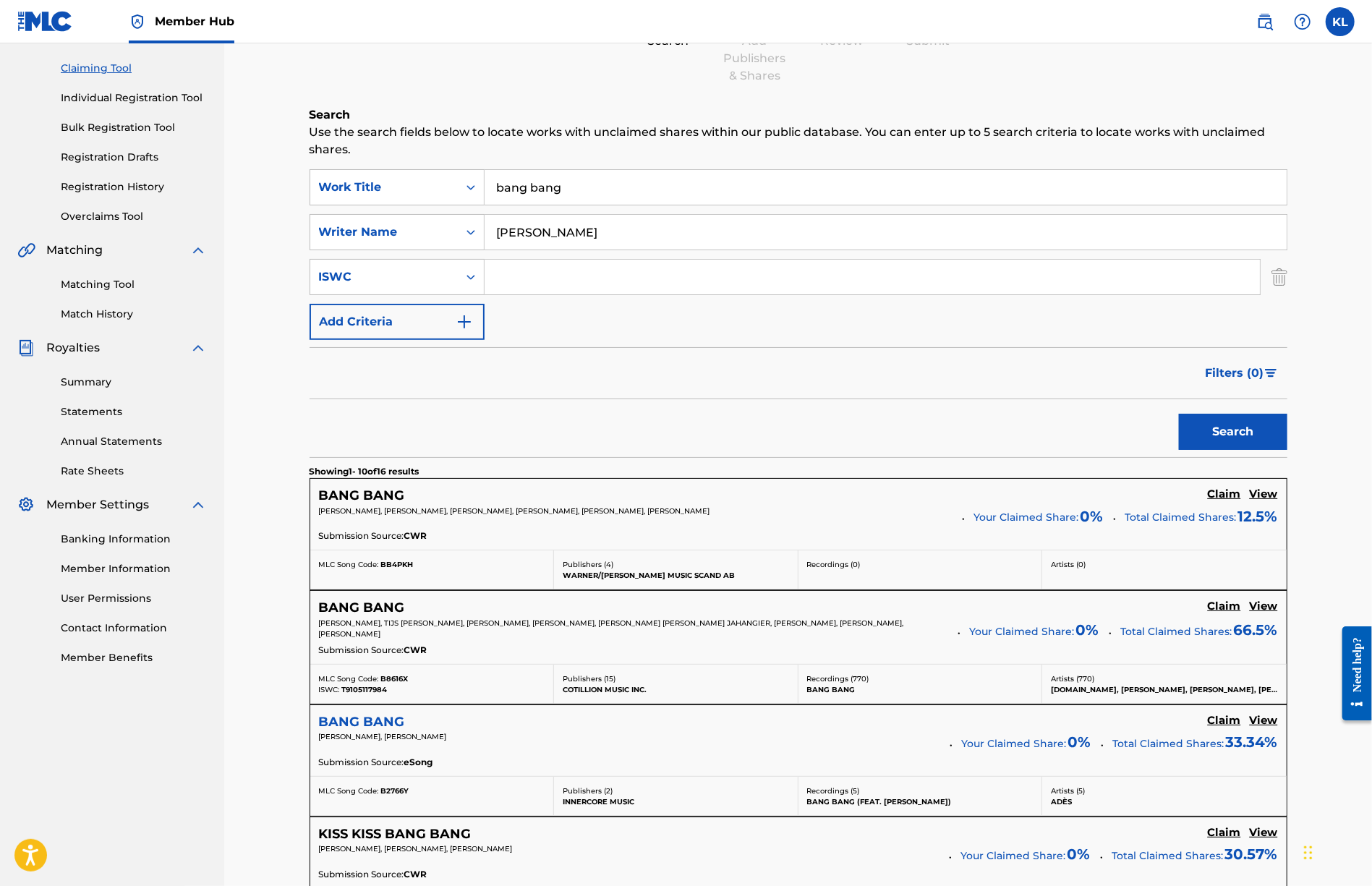
click at [376, 717] on h5 "BANG BANG" at bounding box center [362, 722] width 86 height 16
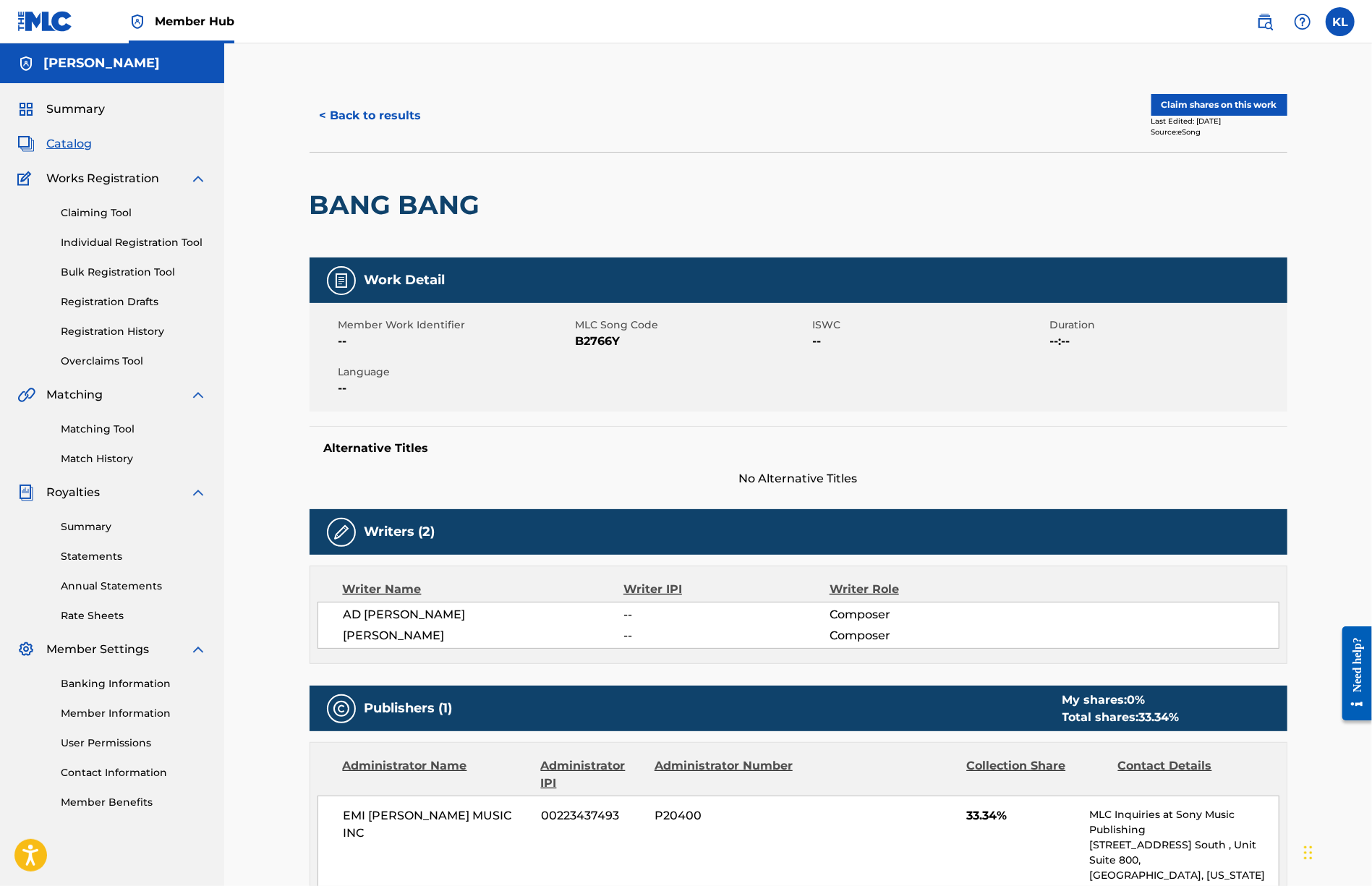
click at [1341, 325] on div "< Back to results Claim shares on this work Last Edited: [DATE] Source: eSong B…" at bounding box center [798, 722] width 1148 height 1357
click at [74, 210] on link "Claiming Tool" at bounding box center [133, 213] width 146 height 15
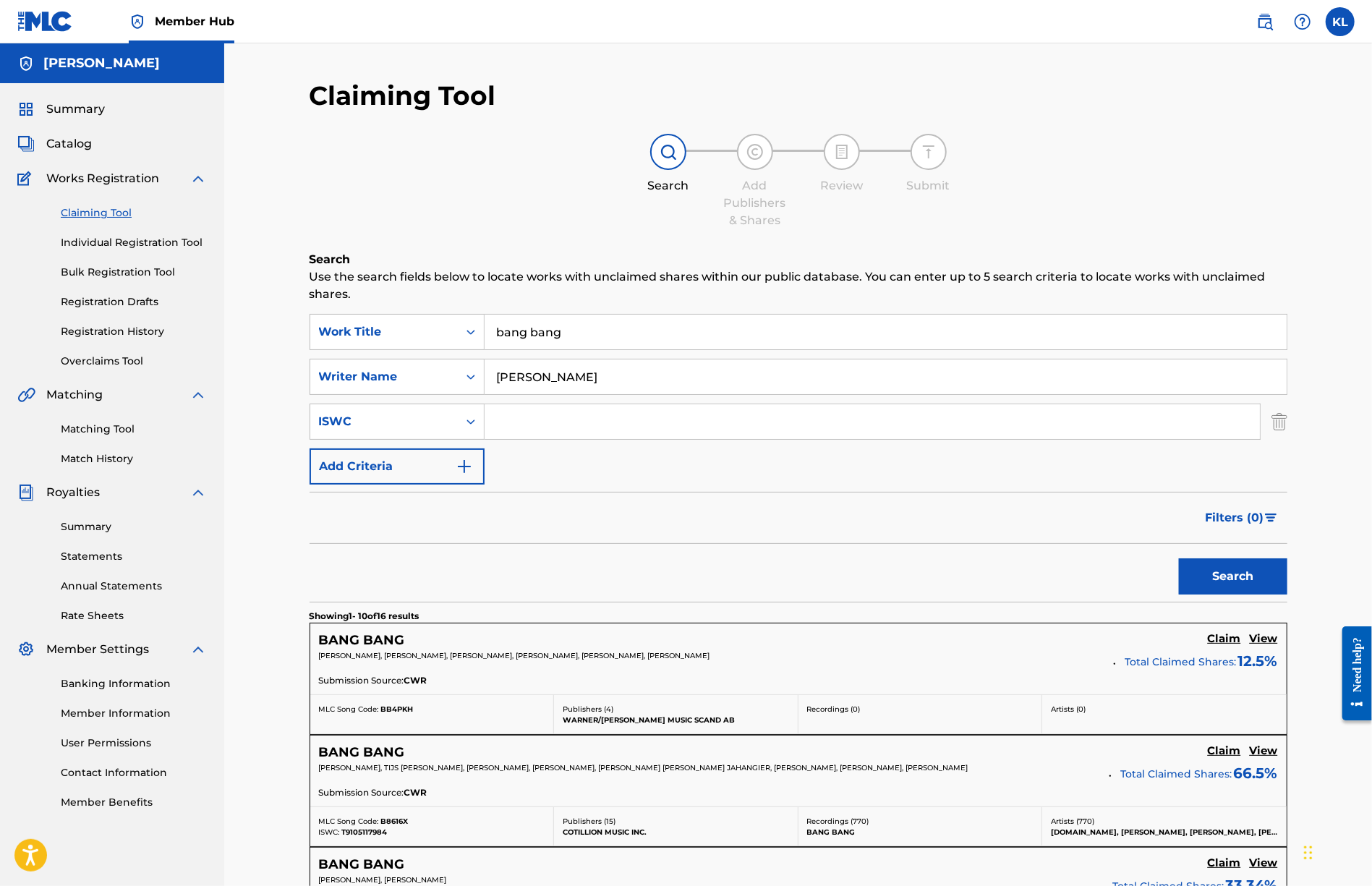
drag, startPoint x: 613, startPoint y: 336, endPoint x: 159, endPoint y: 322, distance: 454.2
type input "eagle day"
click at [1211, 570] on button "Search" at bounding box center [1234, 577] width 109 height 36
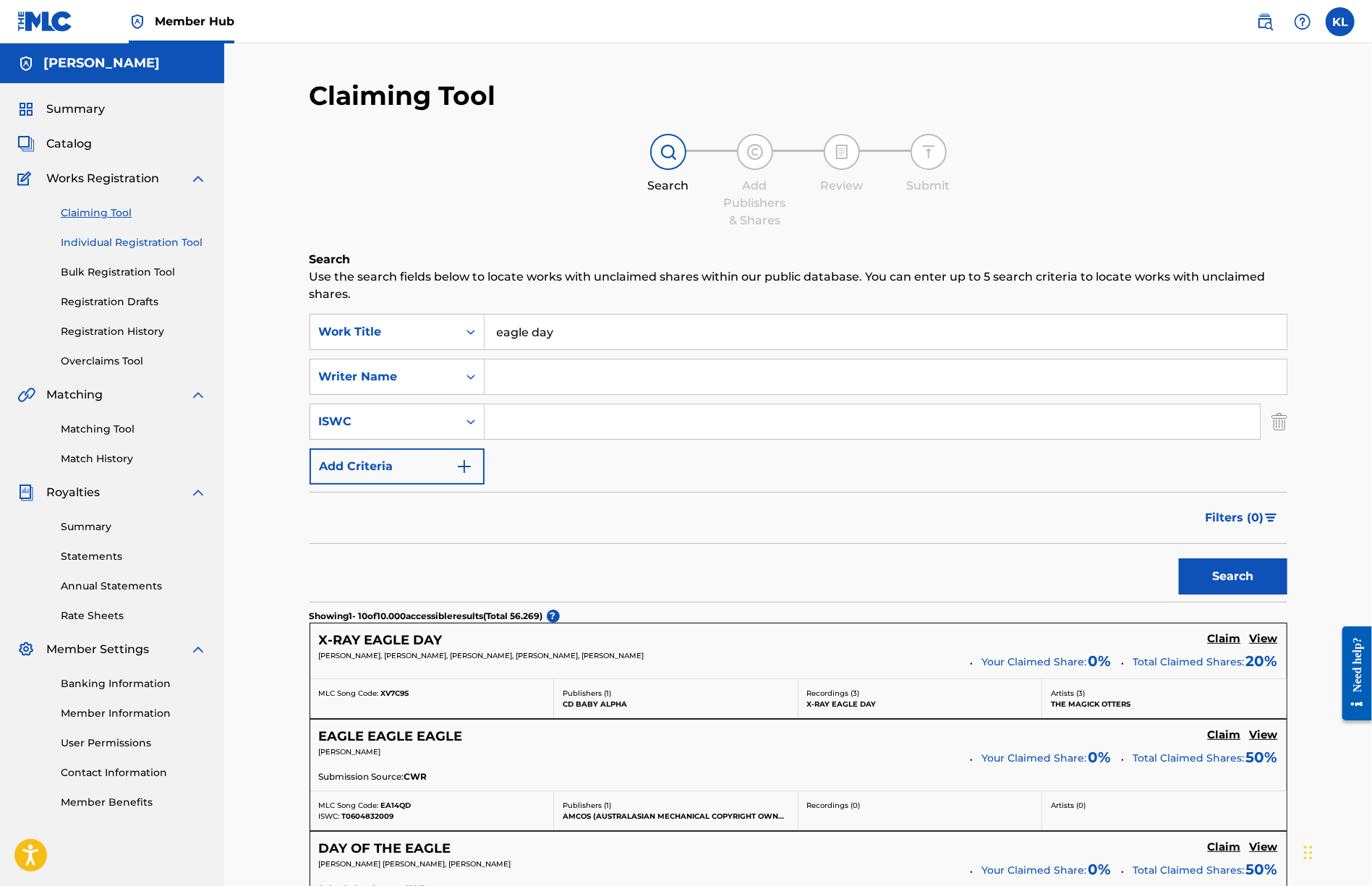
click at [129, 245] on link "Individual Registration Tool" at bounding box center [133, 242] width 146 height 15
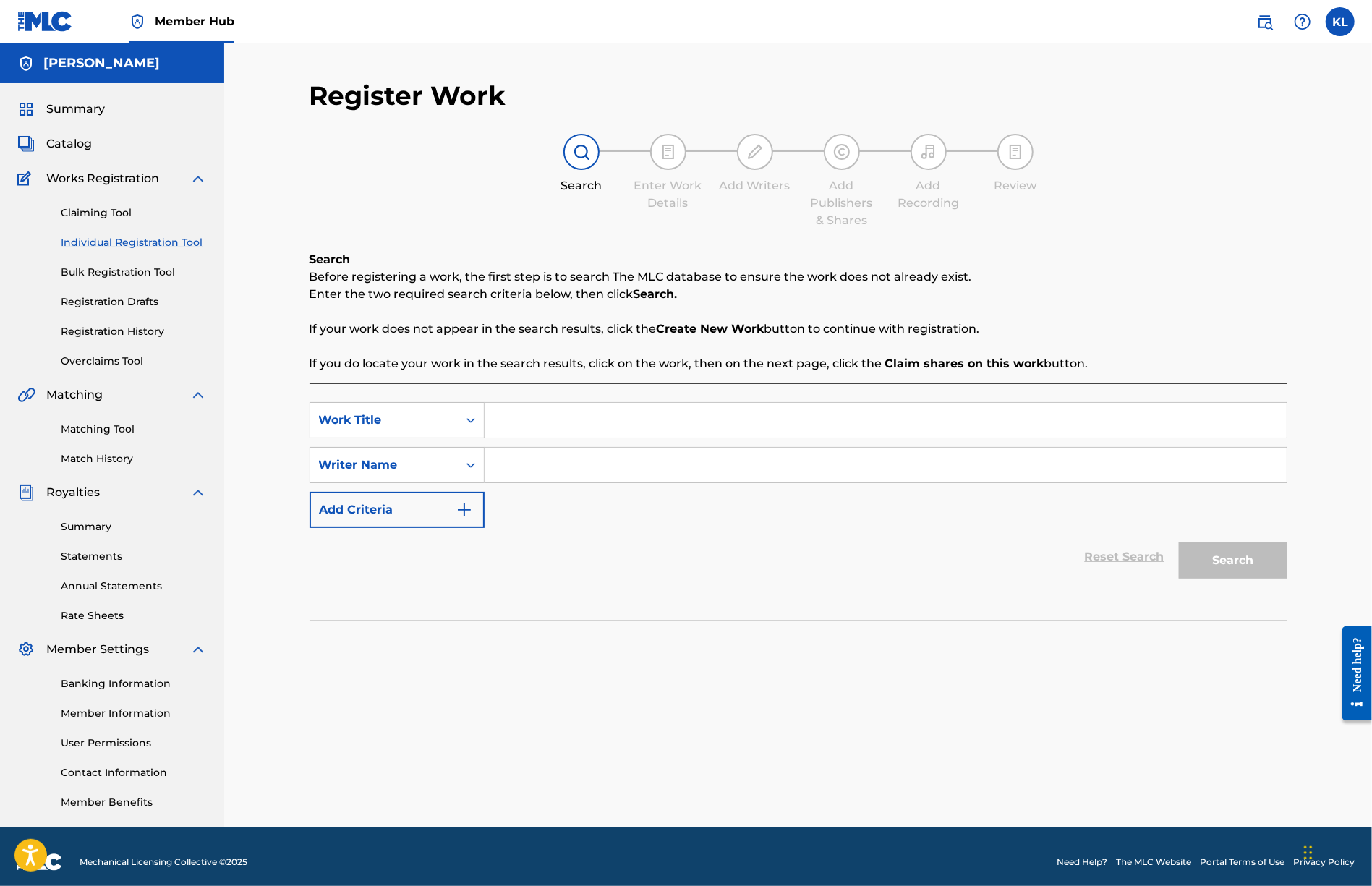
drag, startPoint x: 548, startPoint y: 418, endPoint x: 537, endPoint y: 416, distance: 11.2
click at [546, 418] on input "Search Form" at bounding box center [886, 420] width 803 height 35
type input "eagly day"
click at [433, 453] on div "Writer Name" at bounding box center [384, 465] width 148 height 27
click at [536, 471] on input "Search Form" at bounding box center [886, 465] width 803 height 35
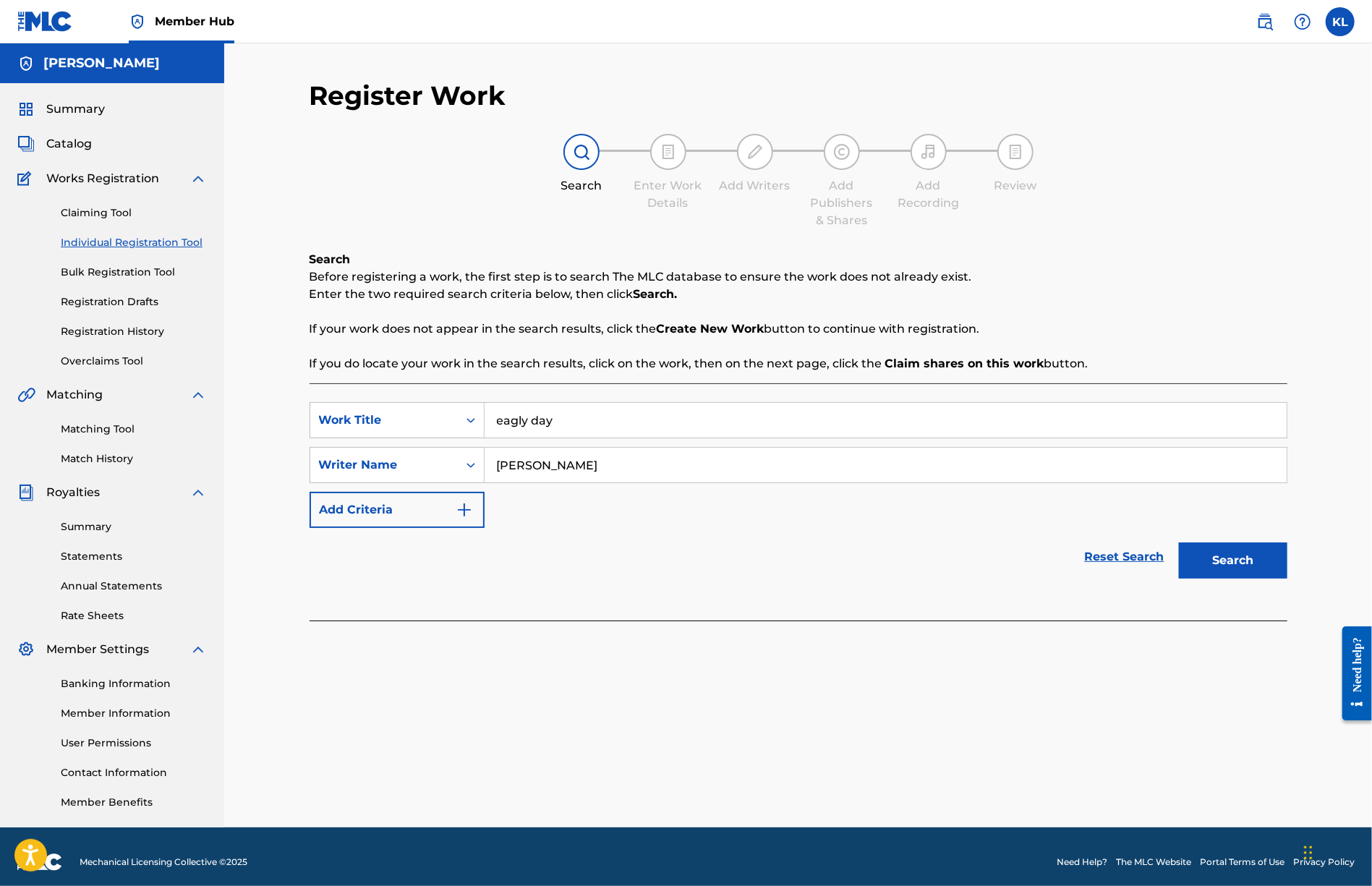
type input "[PERSON_NAME]"
click at [1179, 542] on button "Search" at bounding box center [1234, 560] width 109 height 36
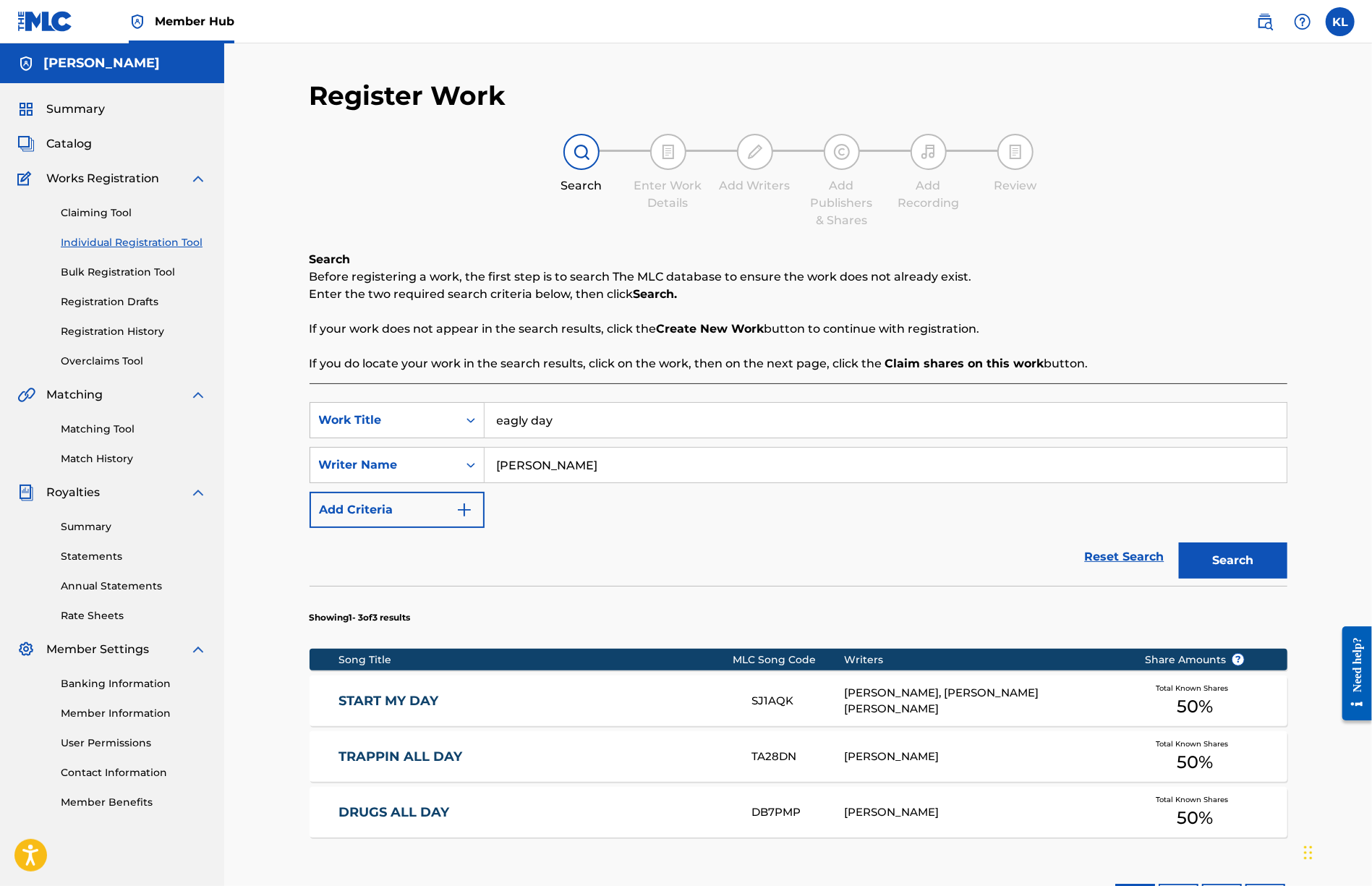
scroll to position [197, 0]
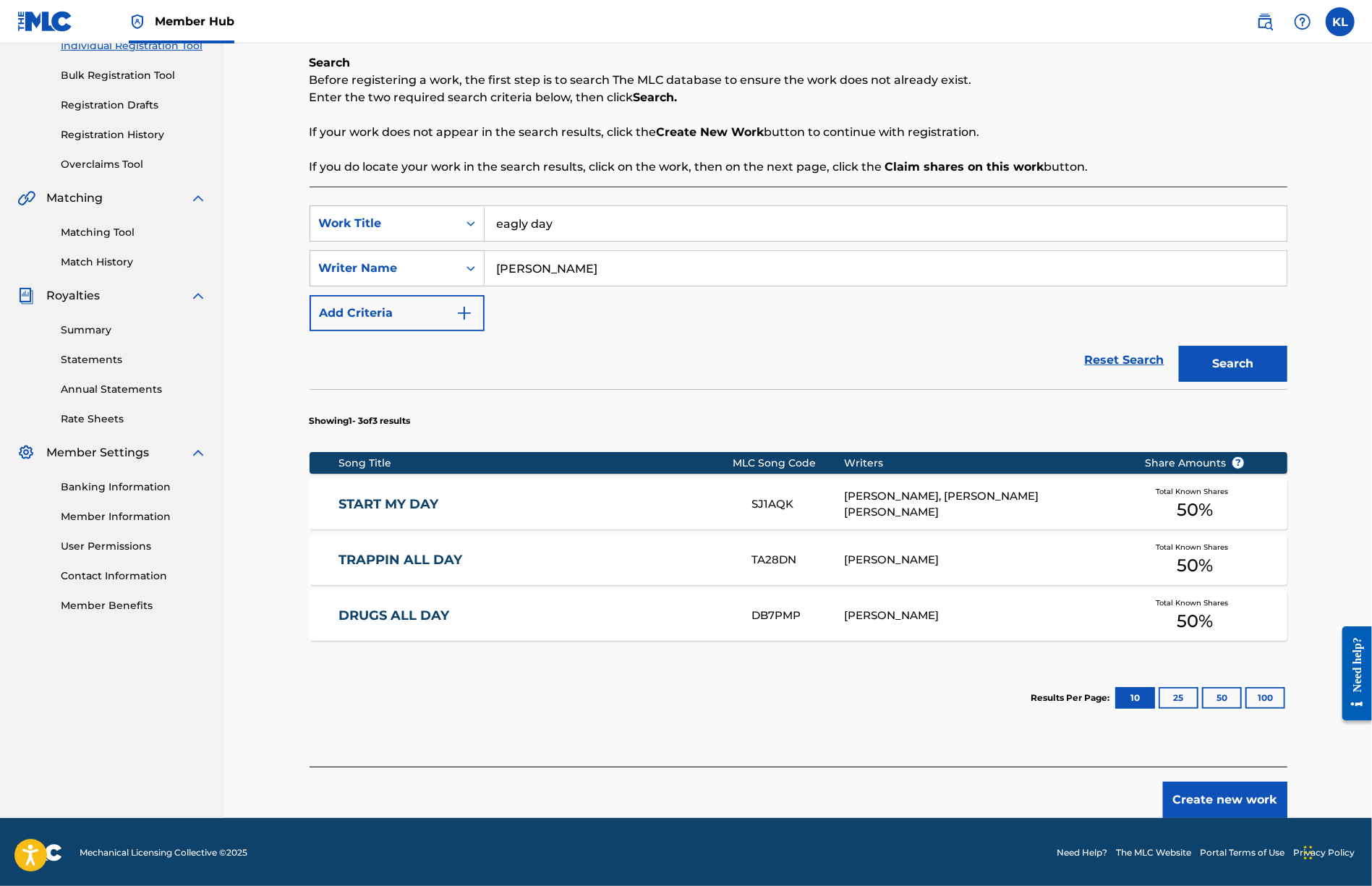
click at [522, 229] on input "eagly day" at bounding box center [886, 223] width 803 height 35
type input "eagle day"
click at [1179, 346] on button "Search" at bounding box center [1234, 364] width 109 height 36
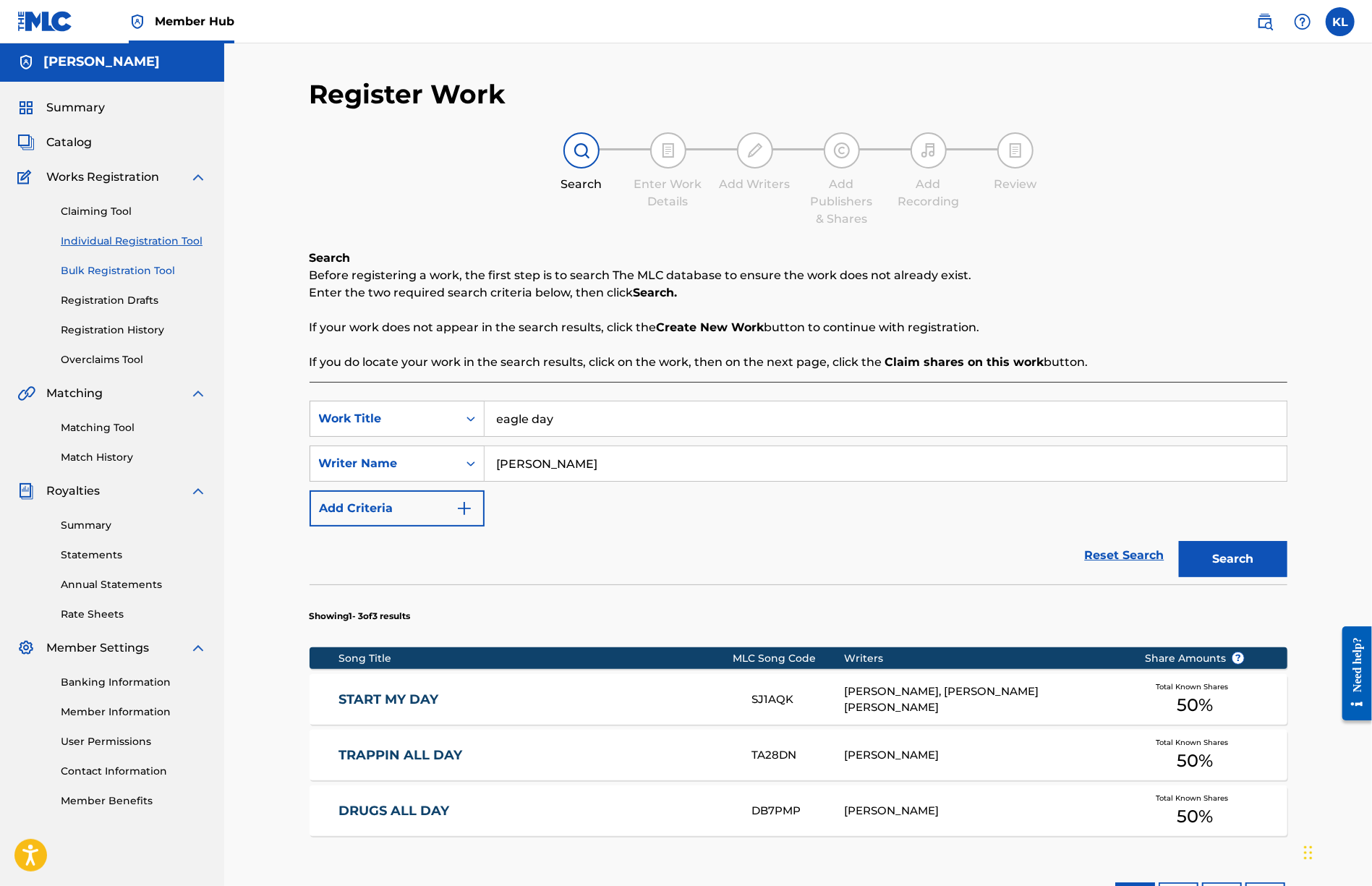
scroll to position [0, 0]
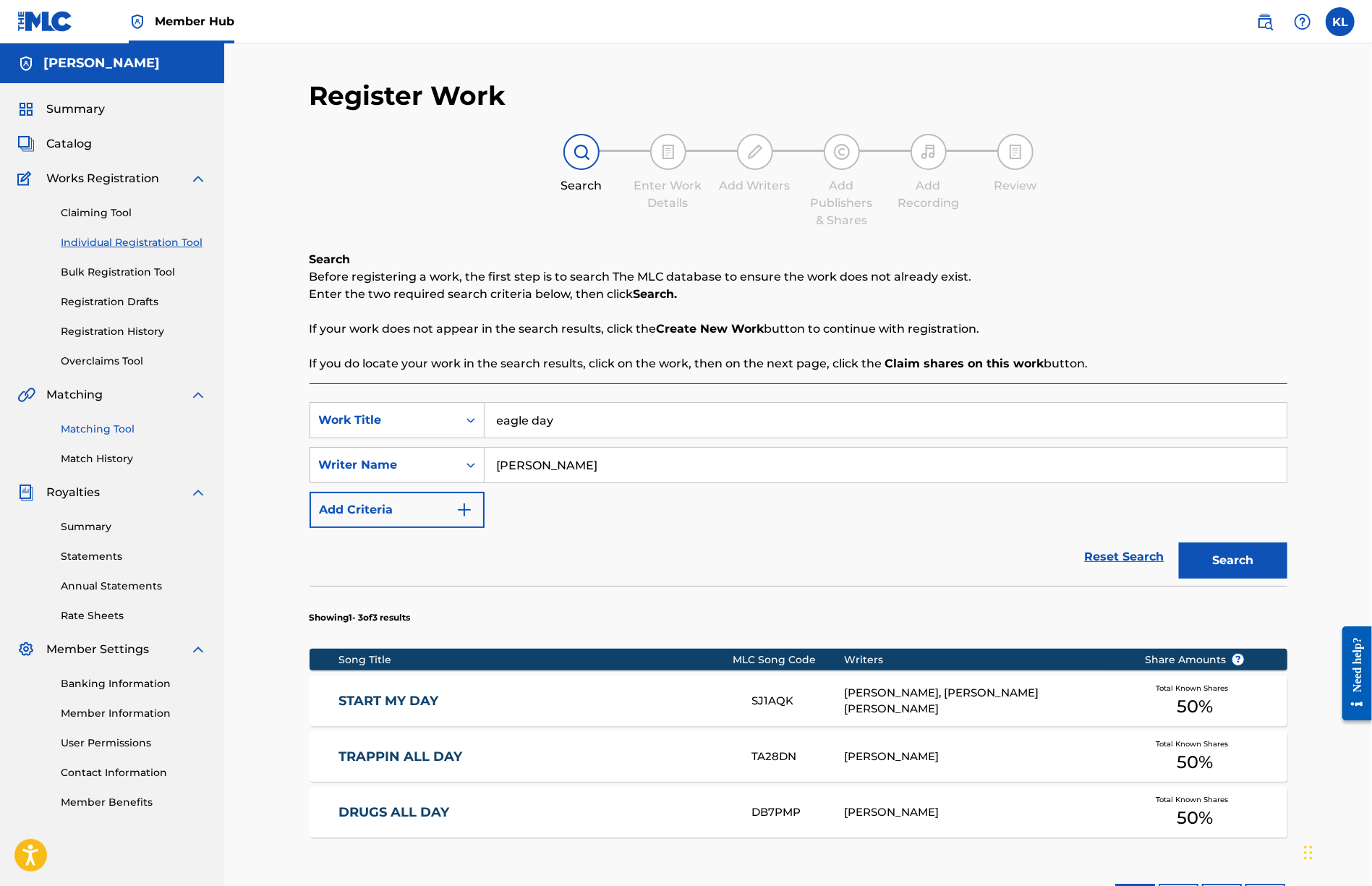
click at [107, 434] on link "Matching Tool" at bounding box center [133, 429] width 146 height 15
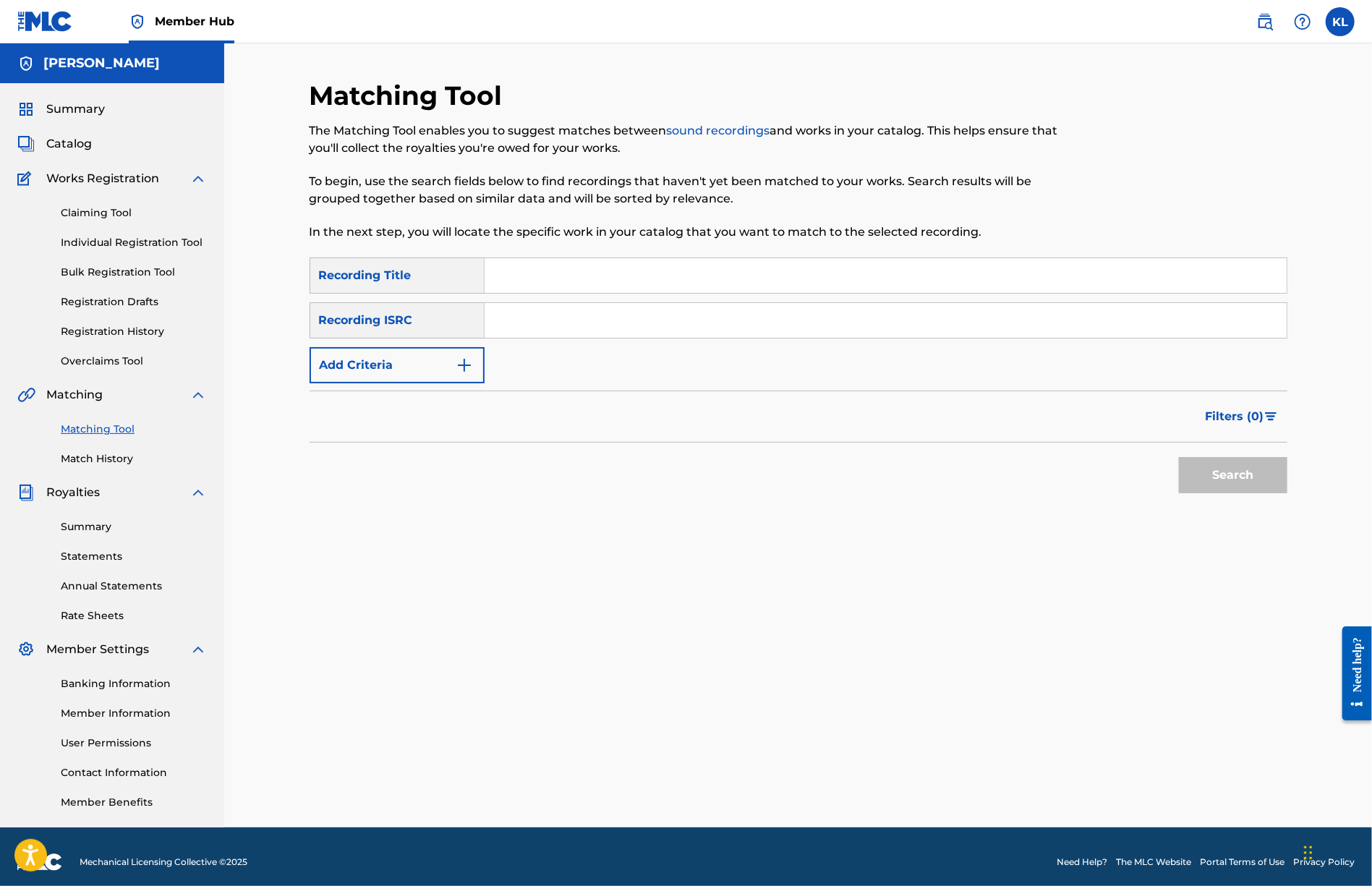
click at [559, 275] on input "Search Form" at bounding box center [886, 275] width 803 height 35
type input "[PERSON_NAME]"
click at [456, 362] on img "Search Form" at bounding box center [464, 365] width 17 height 17
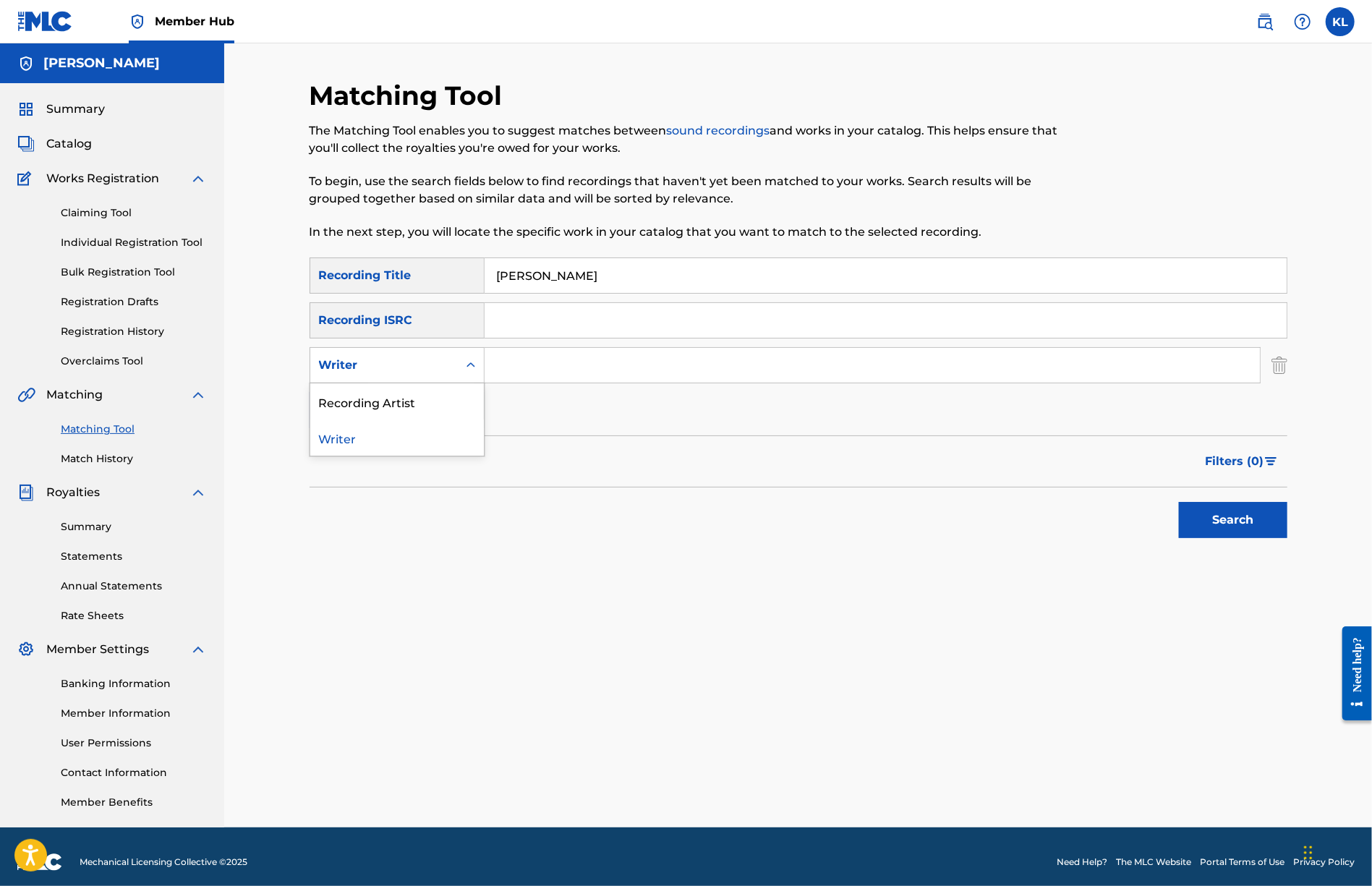
drag, startPoint x: 432, startPoint y: 371, endPoint x: 483, endPoint y: 367, distance: 51.2
click at [433, 371] on div "Writer" at bounding box center [384, 365] width 130 height 17
drag, startPoint x: 565, startPoint y: 272, endPoint x: 153, endPoint y: 273, distance: 412.0
click at [154, 273] on main "[PERSON_NAME] Summary Catalog Works Registration Claiming Tool Individual Regis…" at bounding box center [686, 436] width 1372 height 785
type input "eagle day"
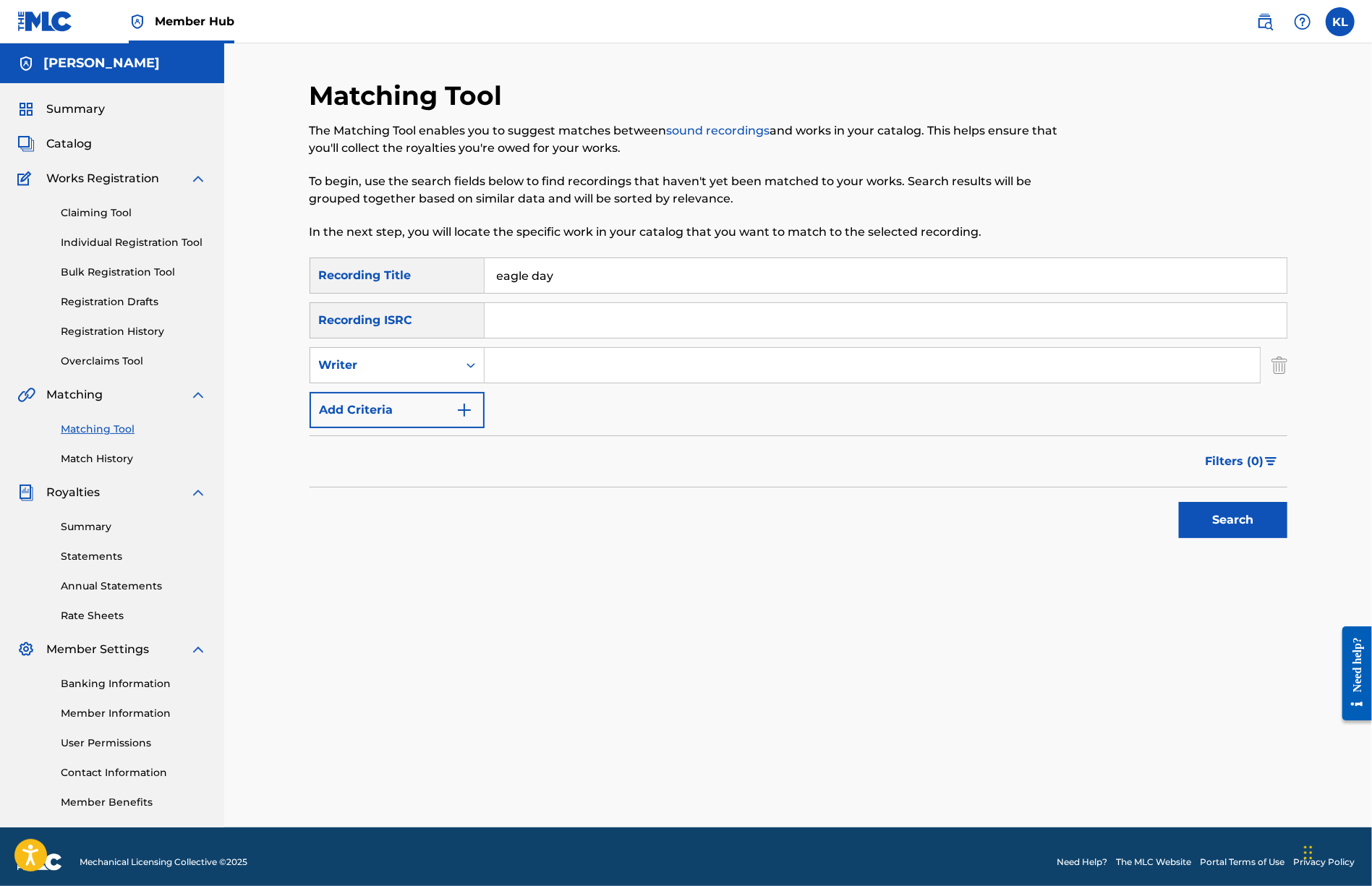
click at [513, 357] on input "Search Form" at bounding box center [872, 365] width 775 height 35
type input "[PERSON_NAME]"
click at [1239, 523] on button "Search" at bounding box center [1234, 520] width 109 height 36
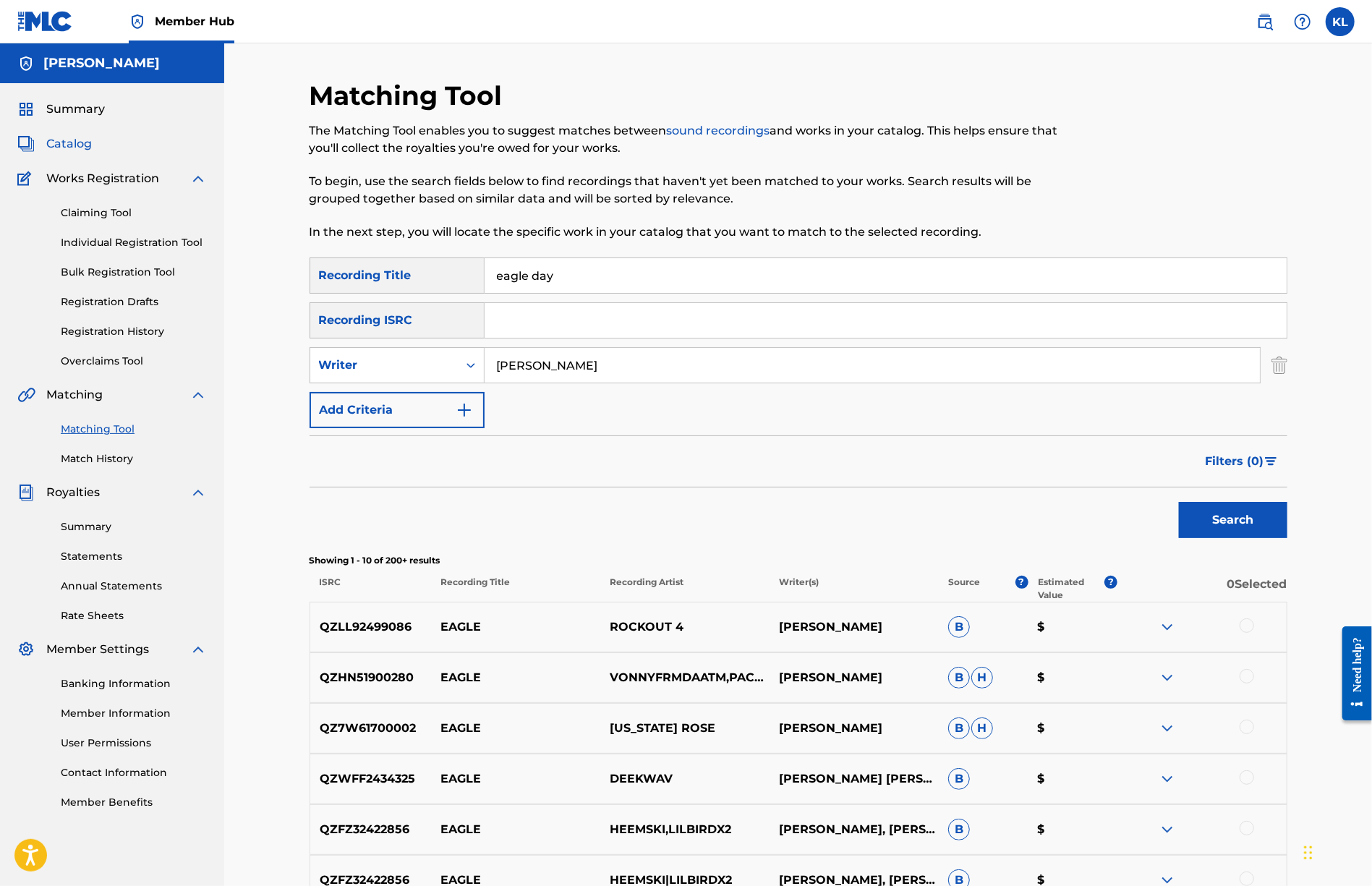
click at [68, 144] on span "Catalog" at bounding box center [68, 143] width 45 height 17
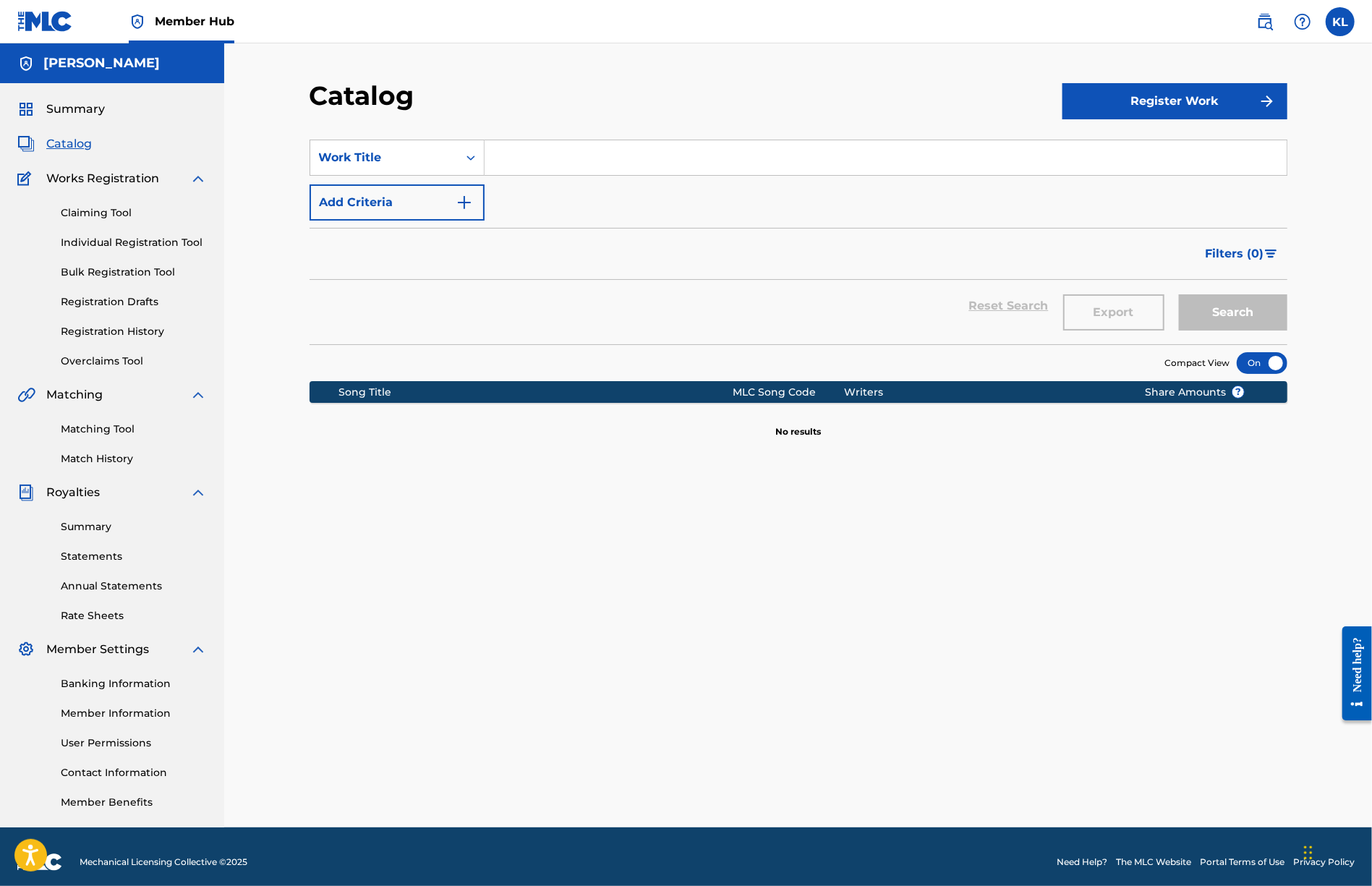
click at [578, 158] on input "Search Form" at bounding box center [886, 157] width 803 height 35
type input "eagle day"
click at [1179, 294] on button "Search" at bounding box center [1234, 312] width 109 height 36
drag, startPoint x: 583, startPoint y: 157, endPoint x: 221, endPoint y: 171, distance: 362.3
click at [220, 171] on main "[PERSON_NAME] Summary Catalog Works Registration Claiming Tool Individual Regis…" at bounding box center [686, 436] width 1372 height 785
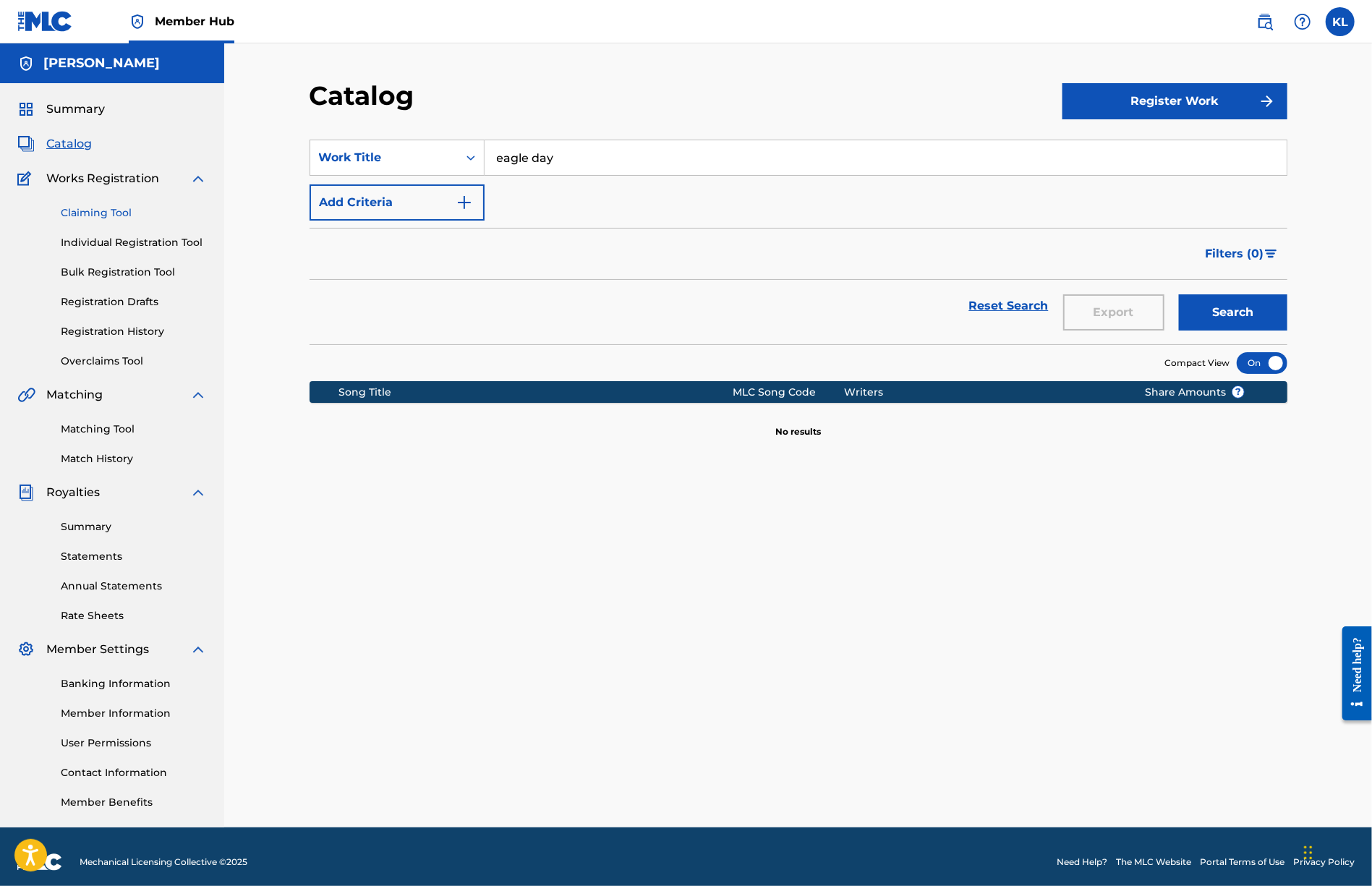
click at [119, 213] on link "Claiming Tool" at bounding box center [133, 213] width 146 height 15
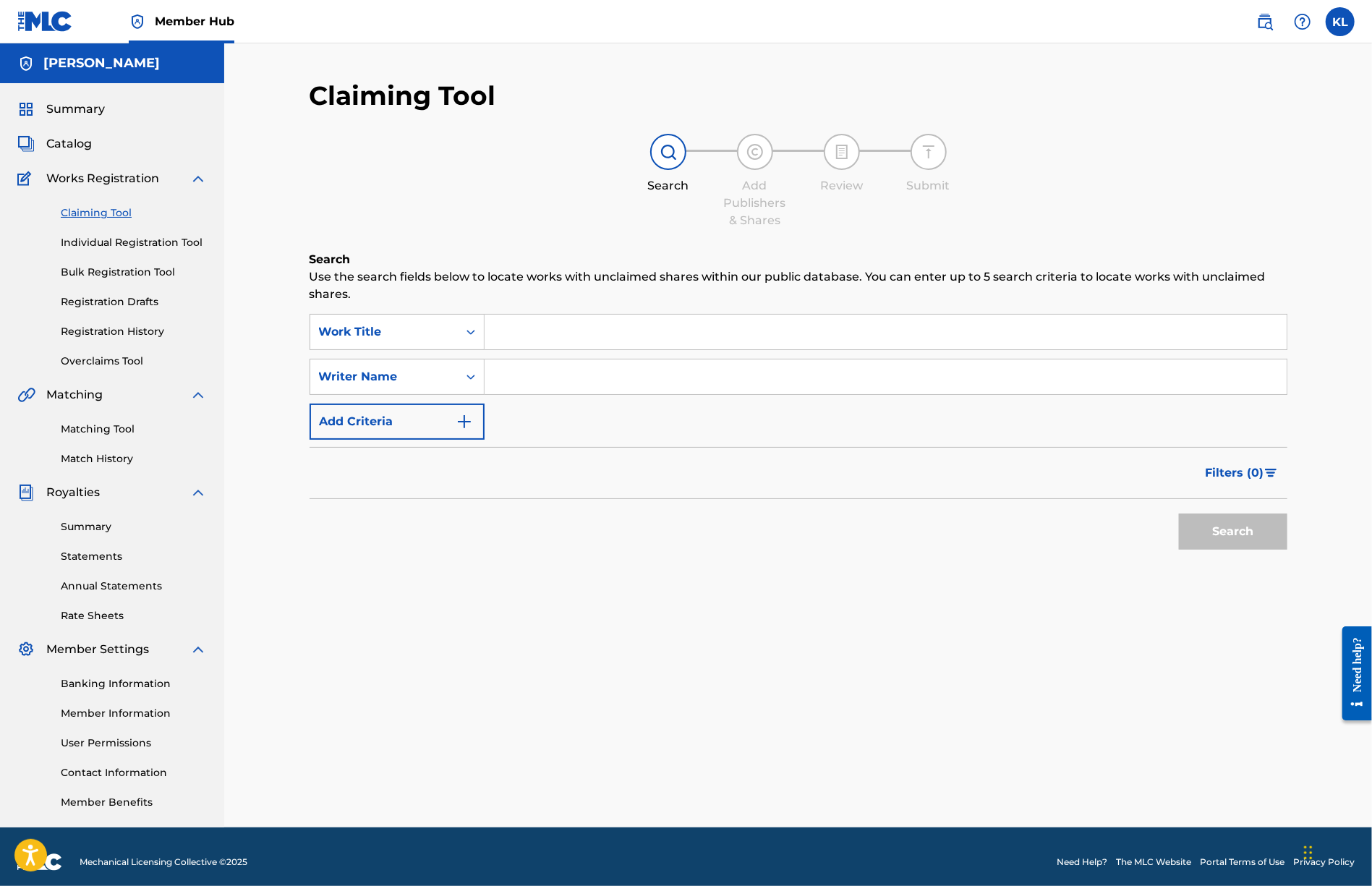
click at [534, 330] on input "Search Form" at bounding box center [886, 332] width 803 height 35
type input "cloud eight"
click at [1179, 513] on button "Search" at bounding box center [1234, 532] width 109 height 36
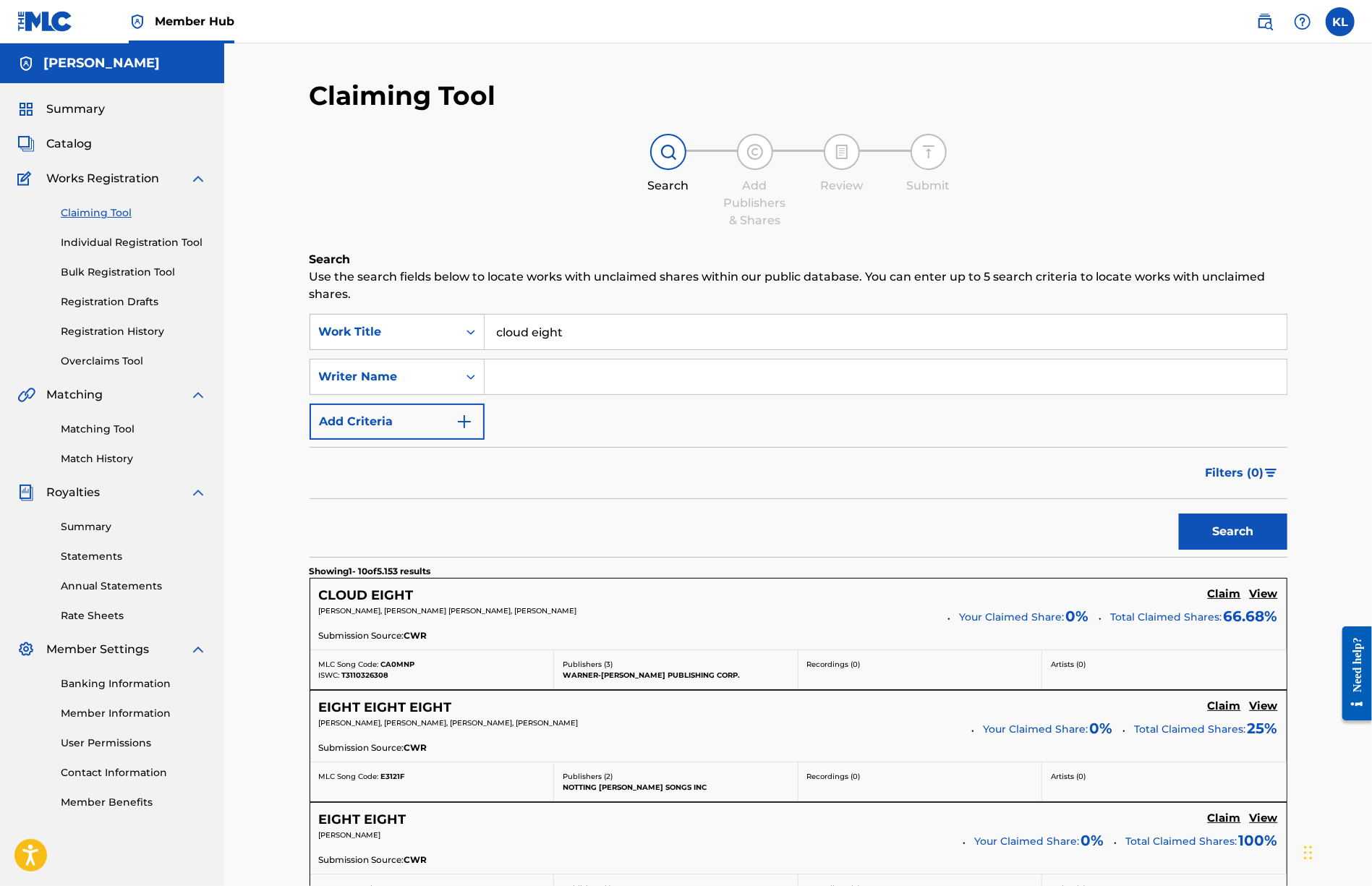
drag, startPoint x: 620, startPoint y: 330, endPoint x: 356, endPoint y: 323, distance: 264.1
click at [356, 323] on div "SearchWithCriteria07a0130c-692c-4fc7-ada6-20841ee26912 Work Title cloud eight c…" at bounding box center [798, 332] width 978 height 36
click at [112, 360] on link "Overclaims Tool" at bounding box center [133, 361] width 146 height 15
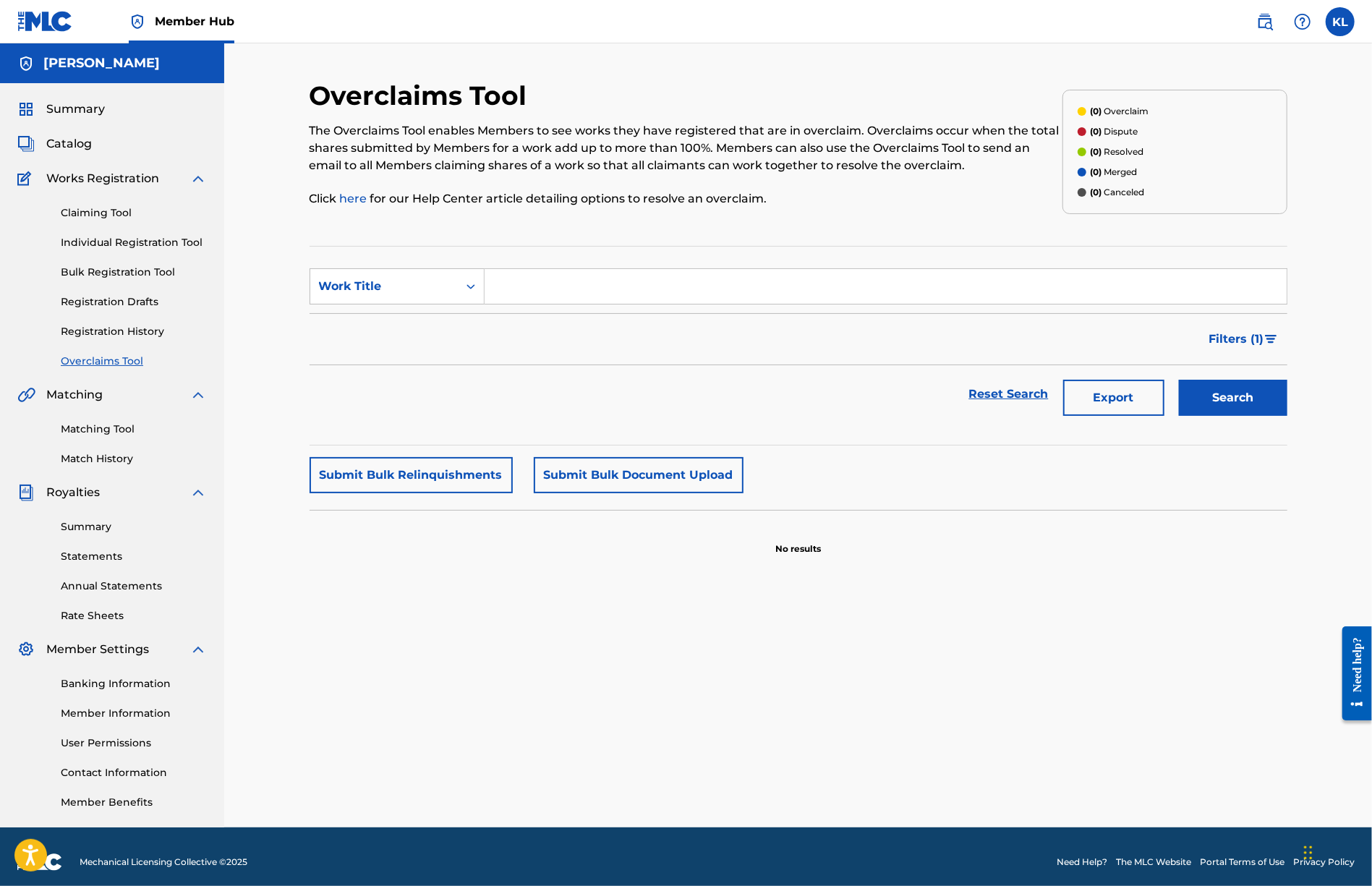
click at [584, 279] on input "Search Form" at bounding box center [886, 287] width 803 height 35
click at [1179, 380] on button "Search" at bounding box center [1234, 398] width 109 height 36
click at [480, 284] on div "Search Form" at bounding box center [471, 287] width 26 height 26
click at [465, 295] on div "Search Form" at bounding box center [471, 287] width 26 height 26
drag, startPoint x: 580, startPoint y: 290, endPoint x: 375, endPoint y: 284, distance: 205.1
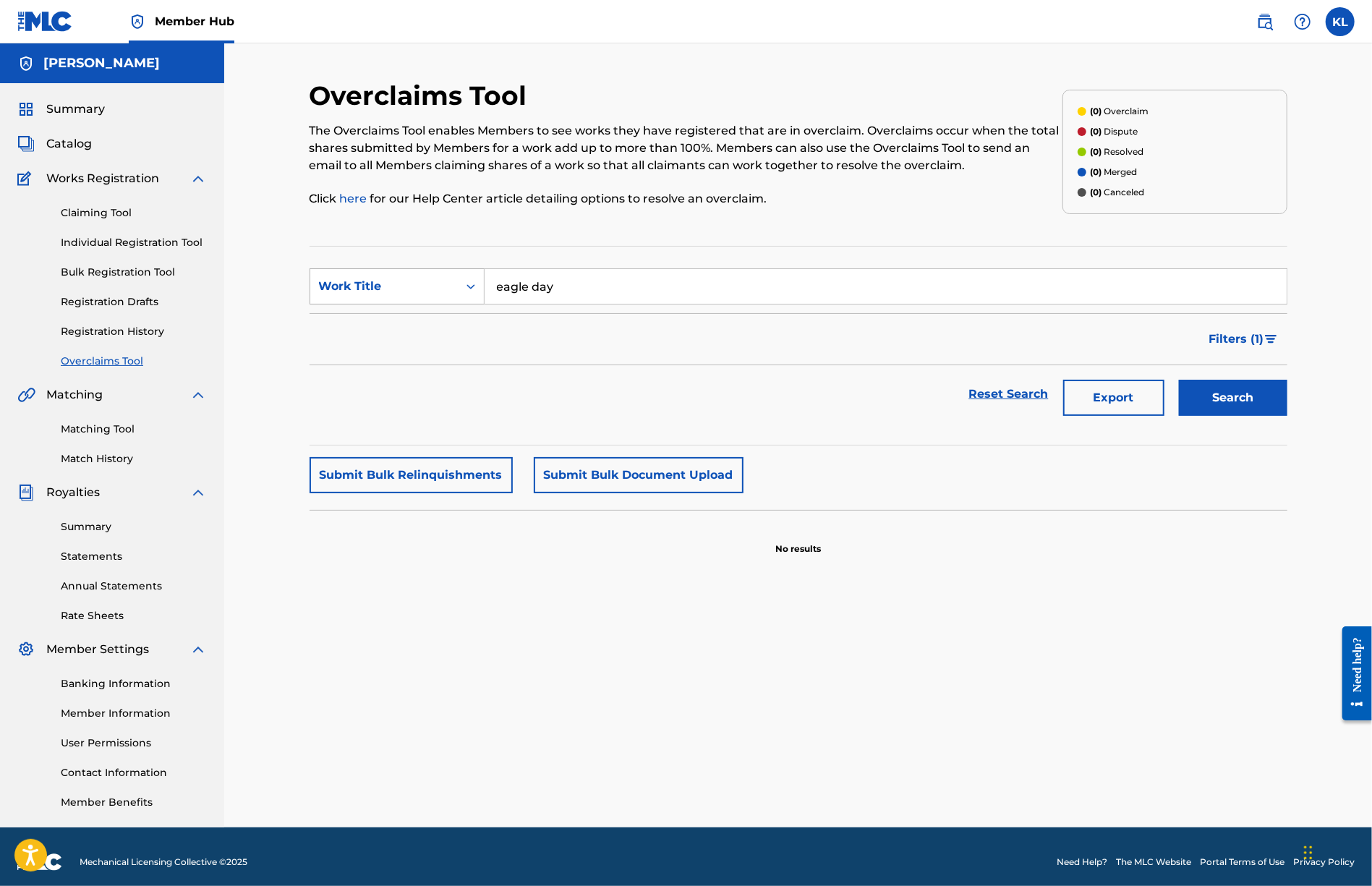
click at [375, 284] on div "SearchWithCriteria357dd060-01d4-4876-8f83-6cd1e9ef6e41 Work Title eagle day" at bounding box center [798, 287] width 978 height 36
type input "cloud eight"
click at [1179, 380] on button "Search" at bounding box center [1234, 398] width 109 height 36
click at [110, 453] on link "Match History" at bounding box center [133, 459] width 146 height 15
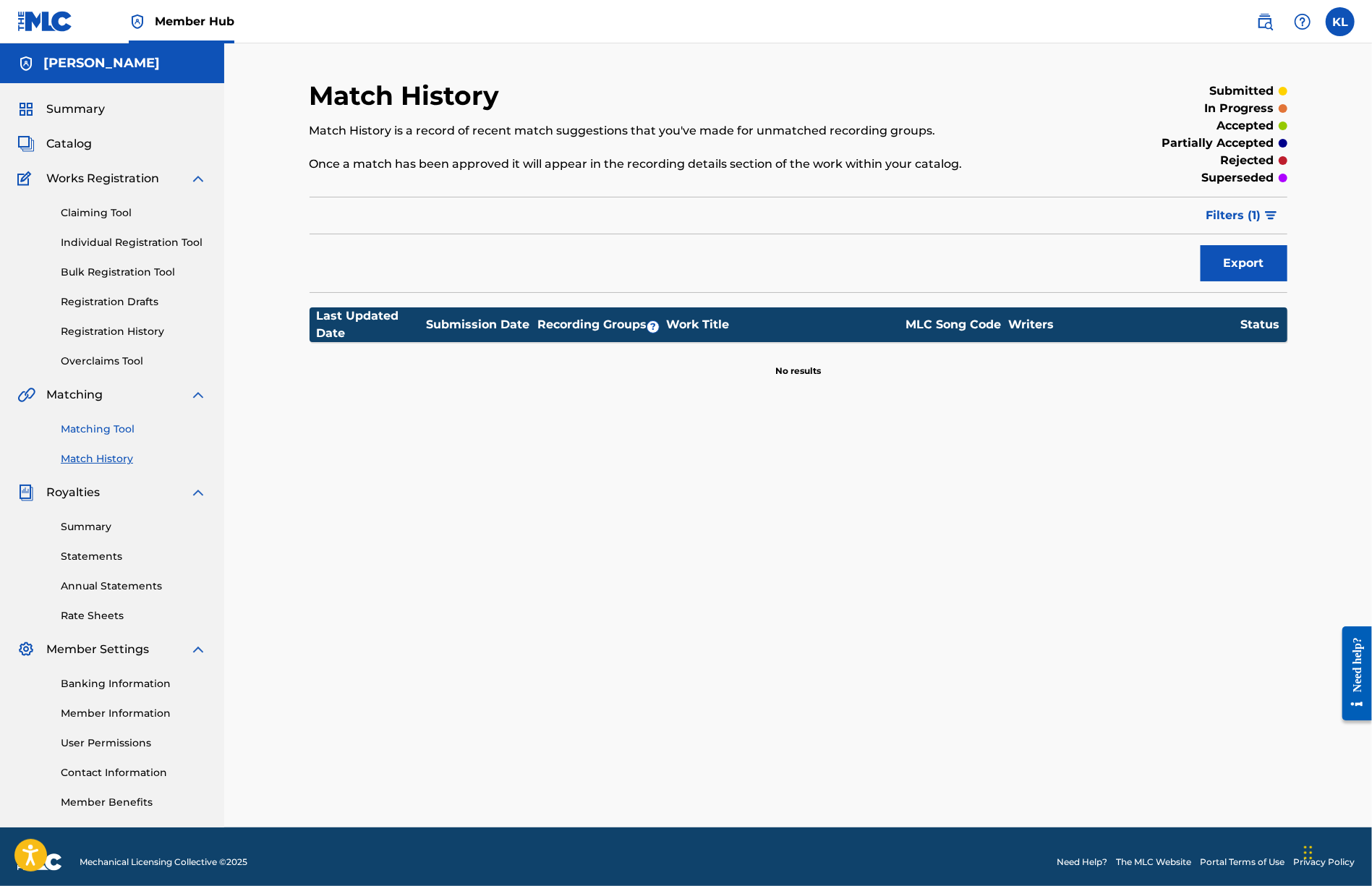
click at [90, 424] on link "Matching Tool" at bounding box center [133, 429] width 146 height 15
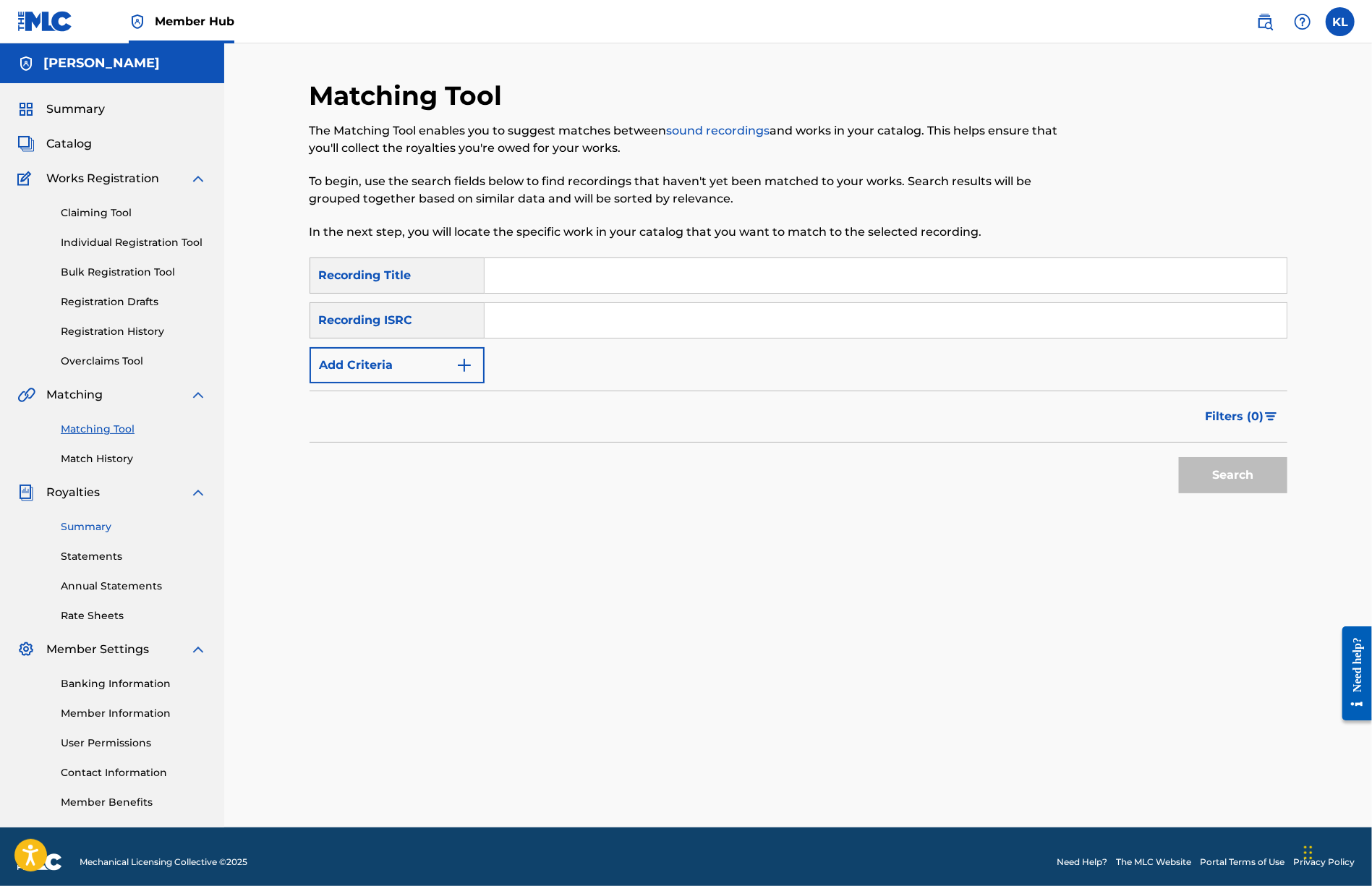
click at [81, 530] on link "Summary" at bounding box center [133, 527] width 146 height 15
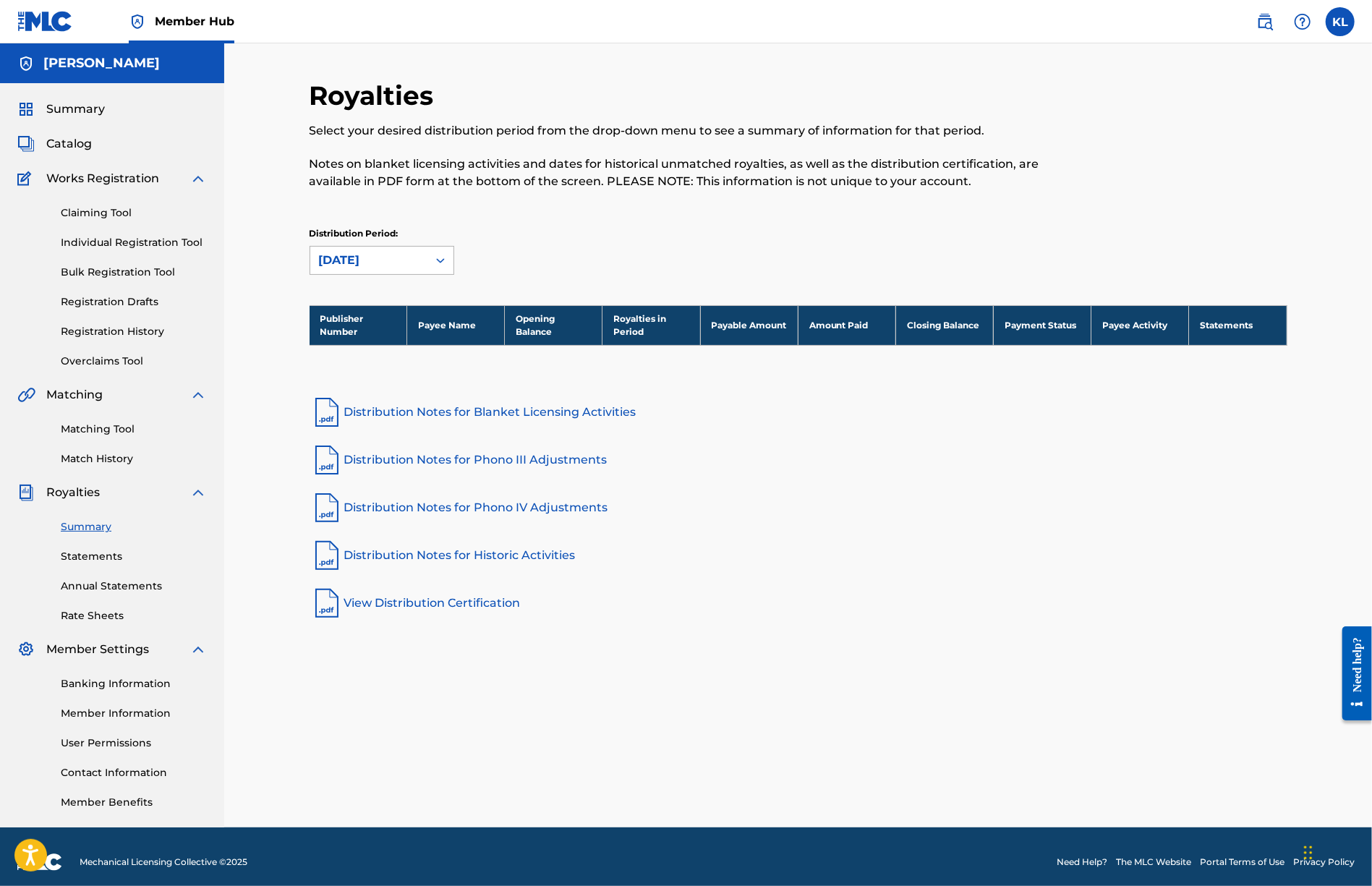
click at [443, 263] on icon at bounding box center [441, 260] width 15 height 15
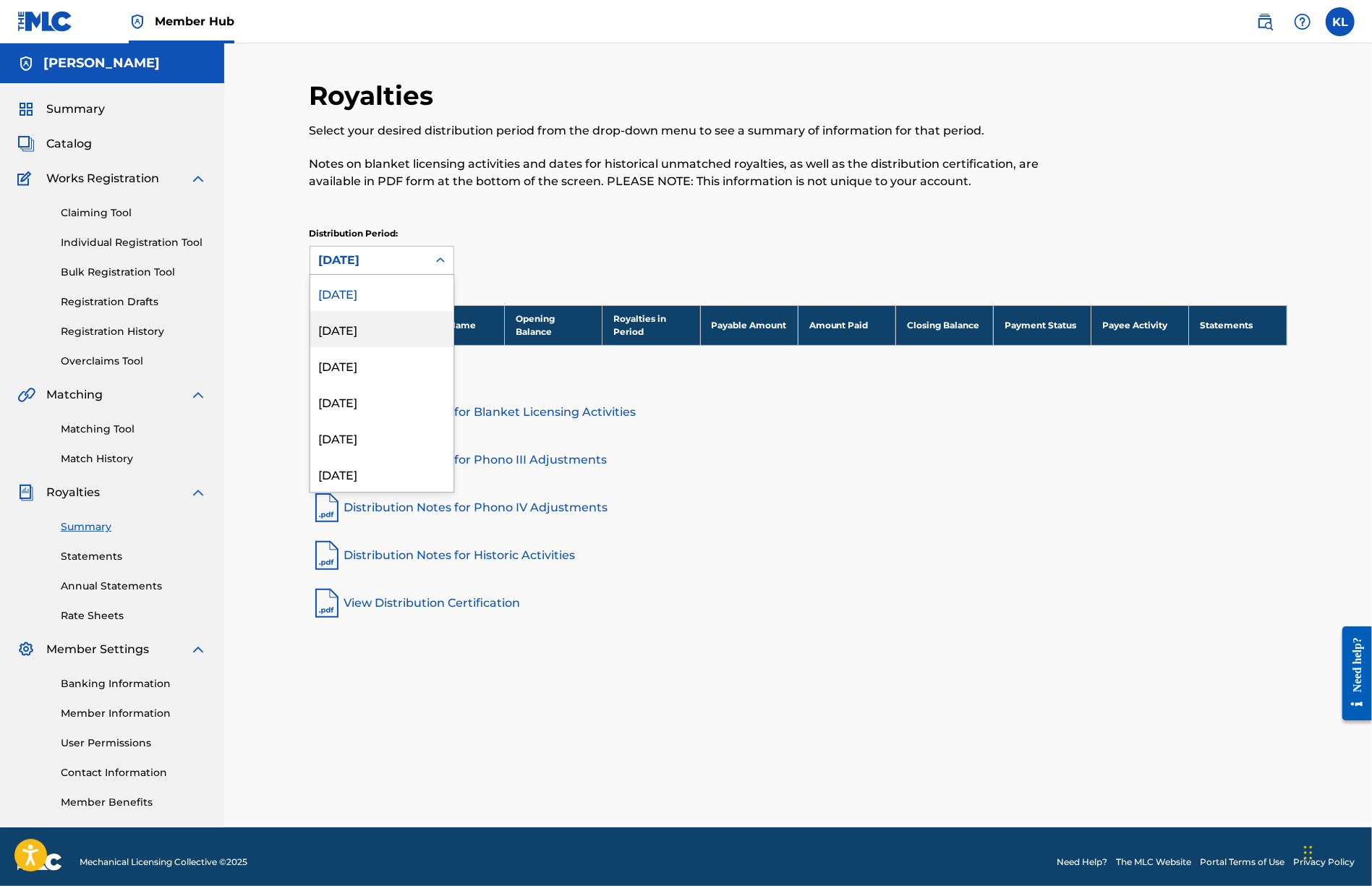
click at [388, 321] on div "[DATE]" at bounding box center [382, 329] width 143 height 36
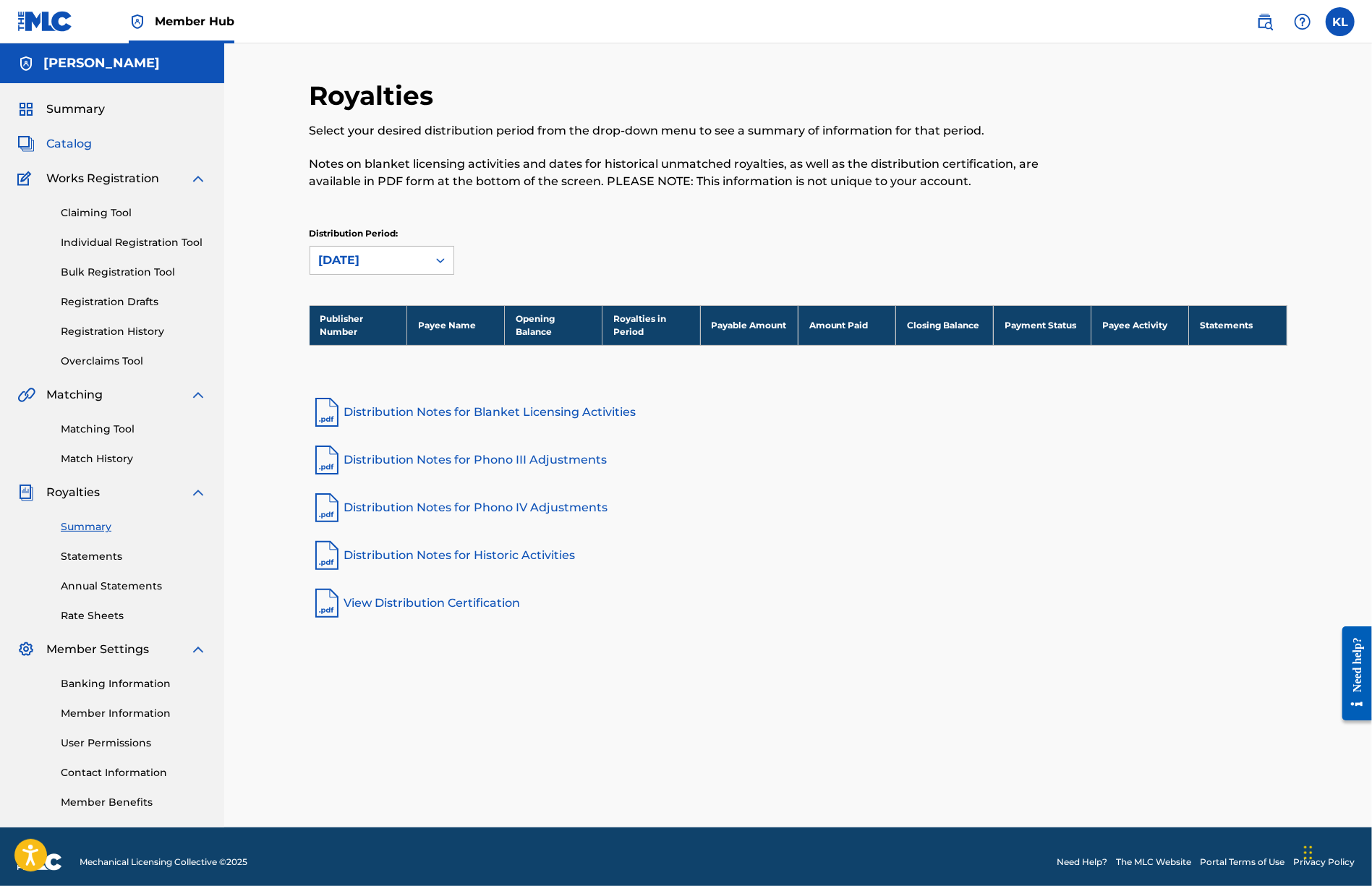
click at [65, 148] on span "Catalog" at bounding box center [68, 143] width 45 height 17
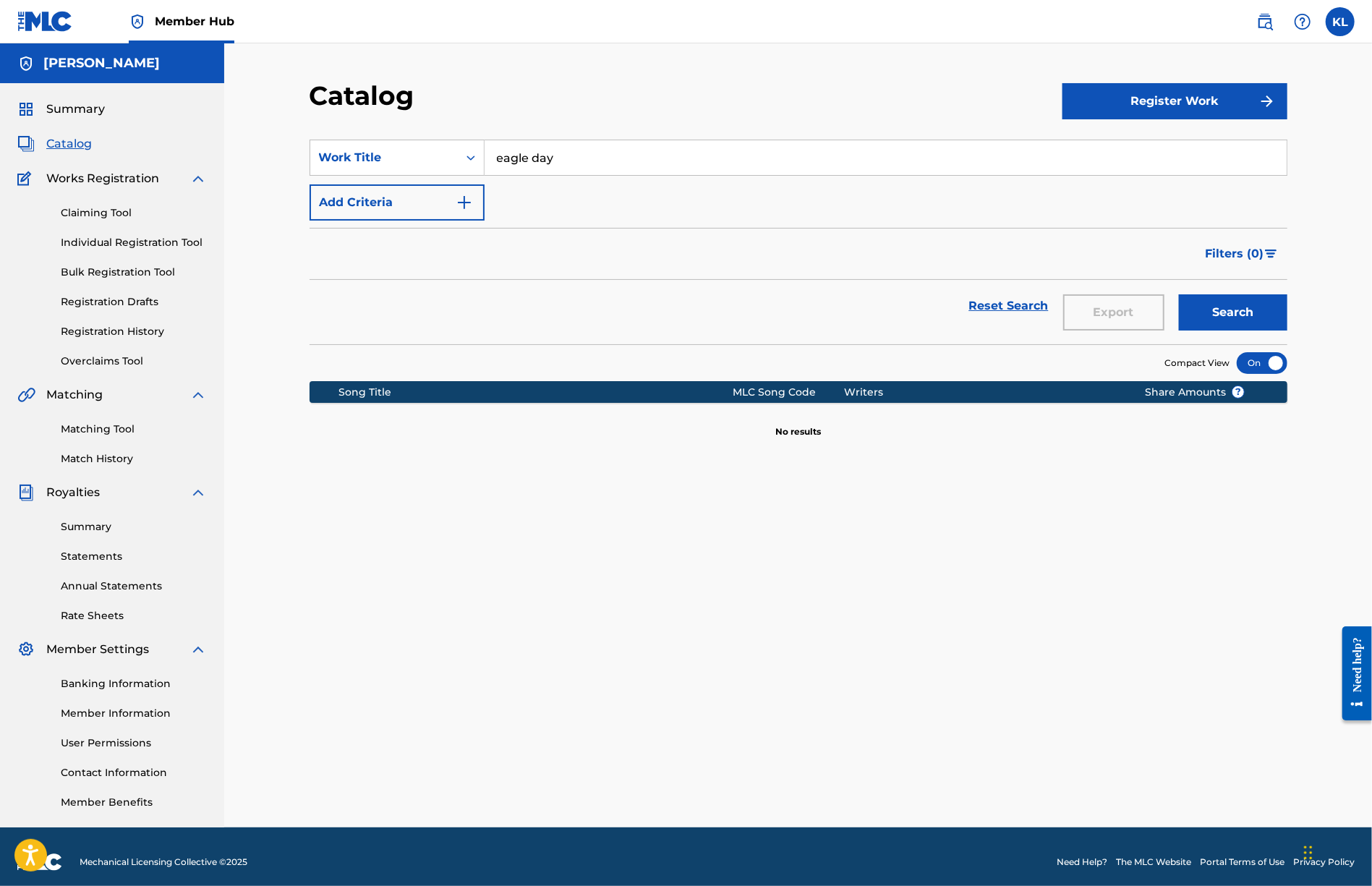
drag, startPoint x: 631, startPoint y: 156, endPoint x: 208, endPoint y: 157, distance: 423.0
click at [220, 160] on main "[PERSON_NAME] Summary Catalog Works Registration Claiming Tool Individual Regis…" at bounding box center [686, 436] width 1372 height 785
click at [89, 358] on link "Overclaims Tool" at bounding box center [133, 361] width 146 height 15
